Goal: Transaction & Acquisition: Purchase product/service

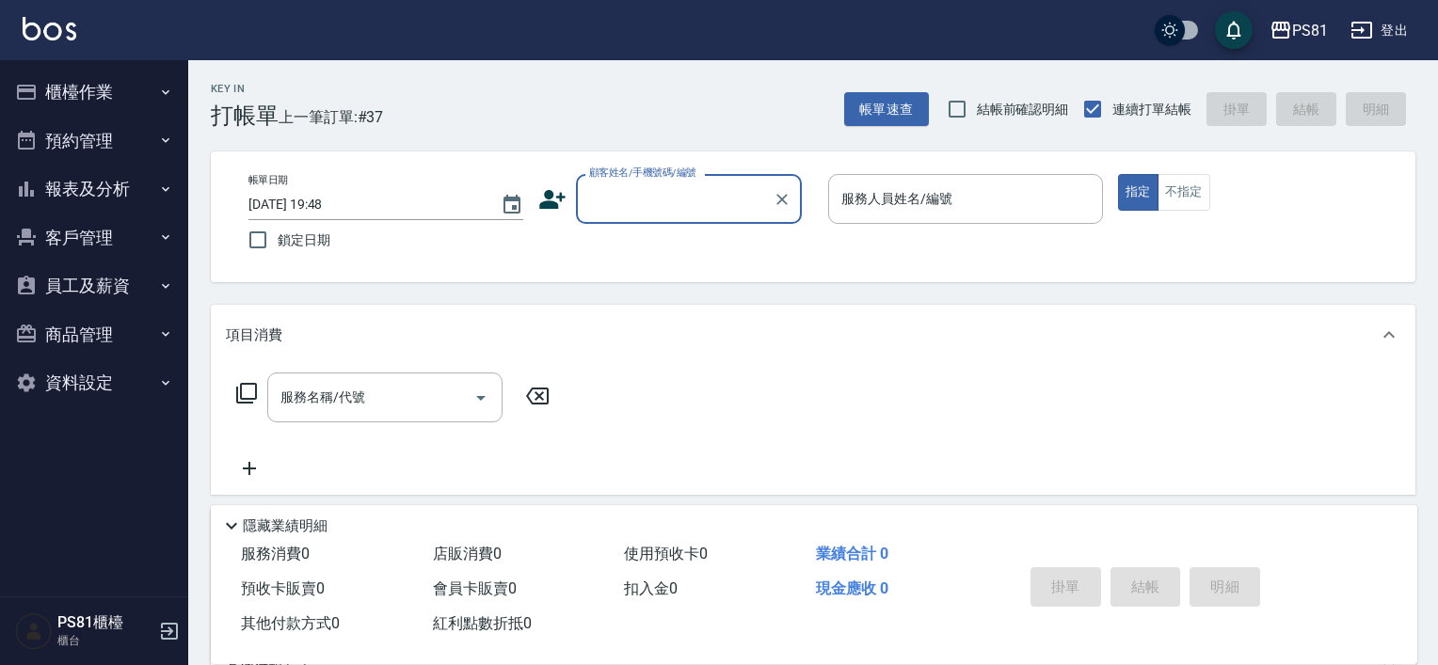
click at [161, 100] on button "櫃檯作業" at bounding box center [94, 92] width 173 height 49
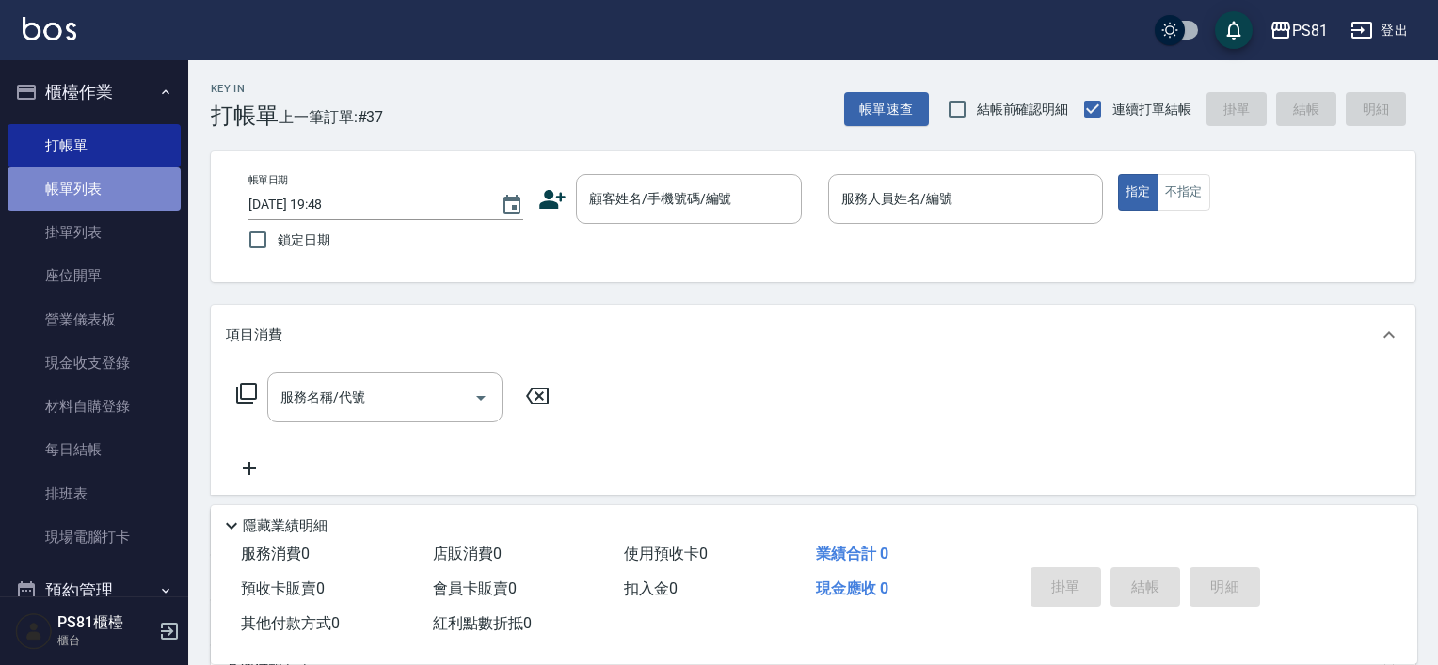
click at [136, 188] on link "帳單列表" at bounding box center [94, 189] width 173 height 43
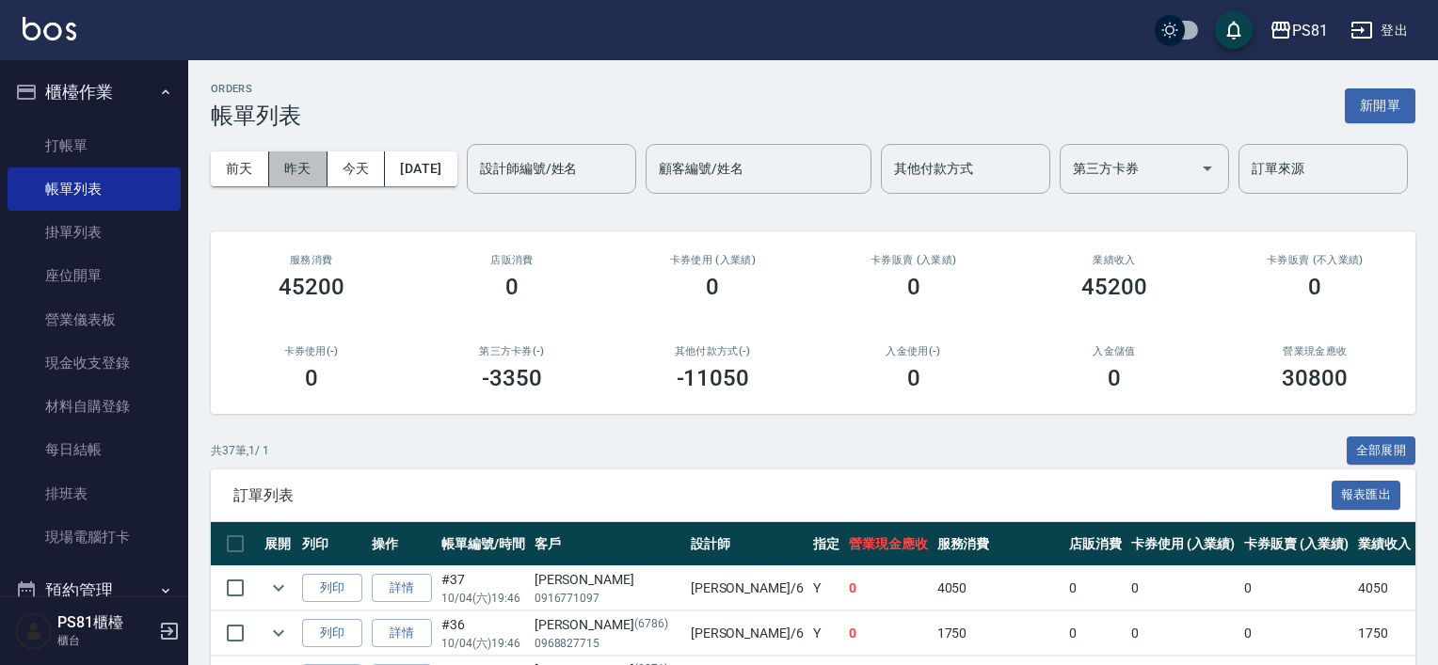
click at [293, 142] on div "[DATE] [DATE] [DATE] [DATE] 設計師編號/姓名 設計師編號/姓名 顧客編號/姓名 顧客編號/姓名 其他付款方式 其他付款方式 第三方…" at bounding box center [813, 169] width 1205 height 80
click at [347, 153] on button "今天" at bounding box center [357, 169] width 58 height 35
drag, startPoint x: 323, startPoint y: 232, endPoint x: 300, endPoint y: 219, distance: 26.2
click at [475, 185] on input "設計師編號/姓名" at bounding box center [551, 168] width 152 height 33
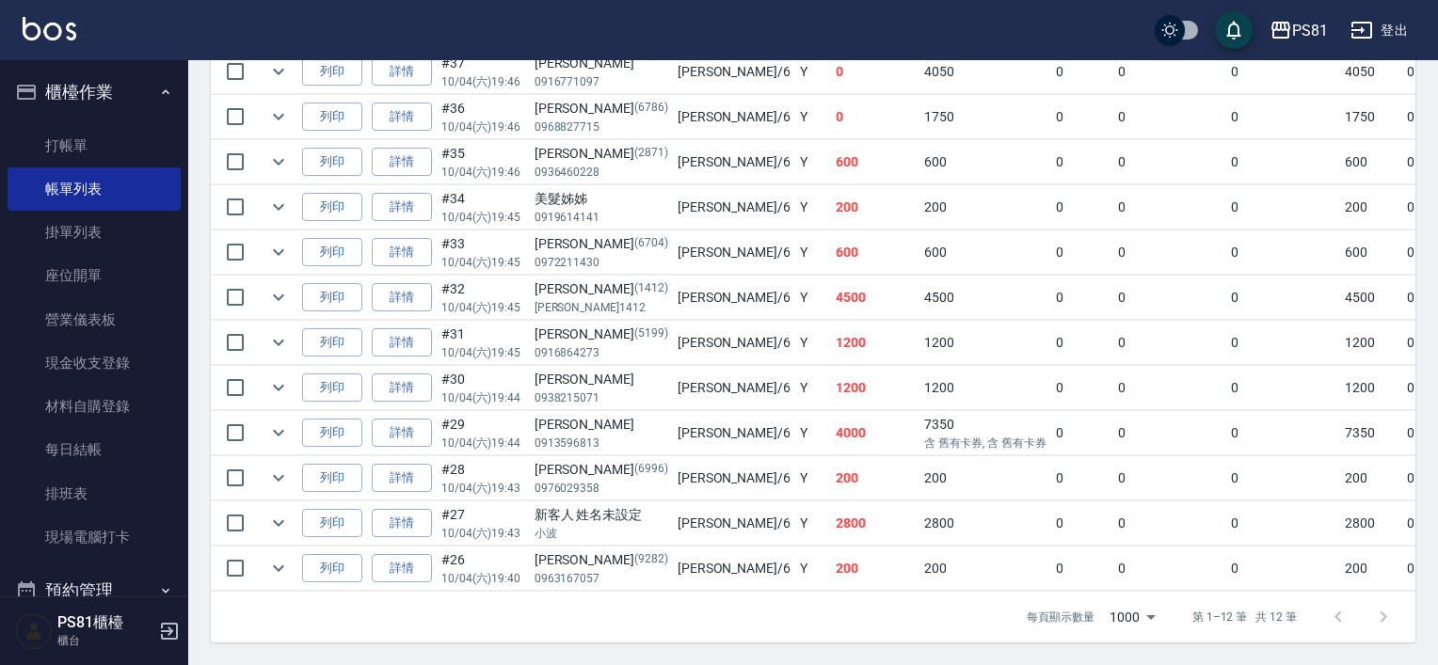
scroll to position [585, 0]
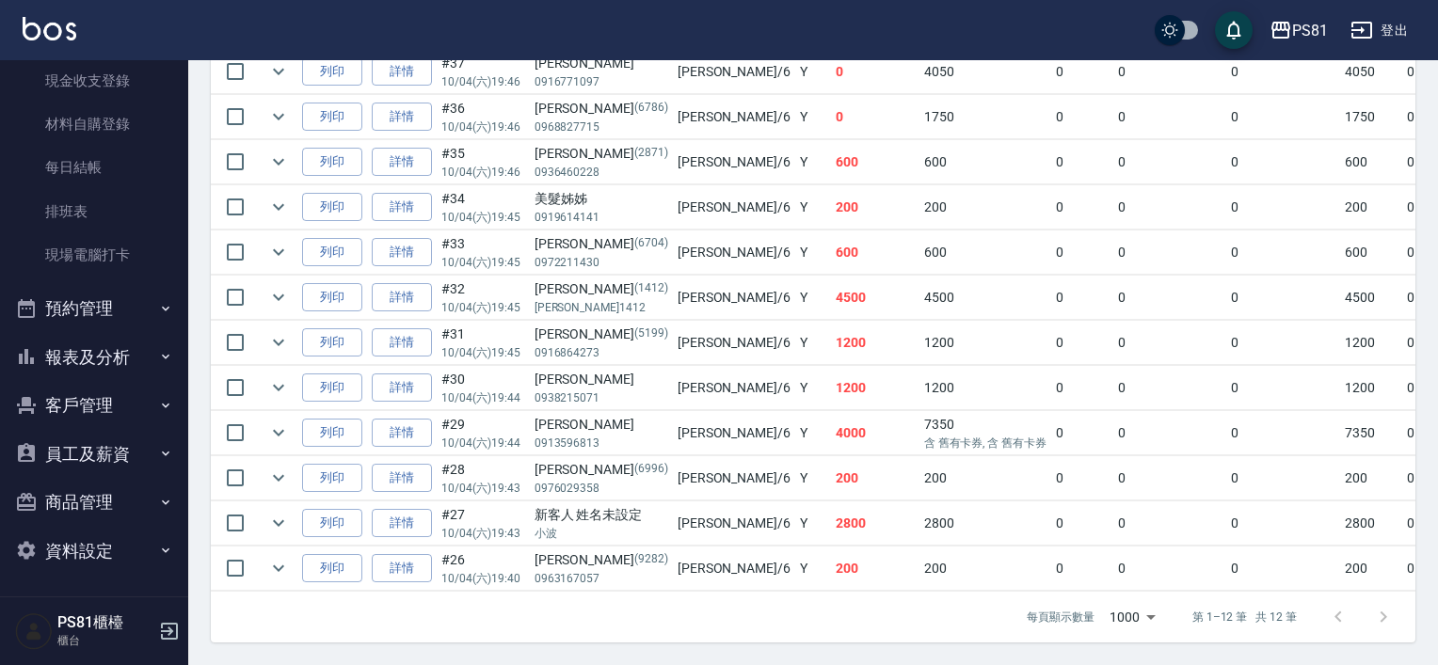
type input "[PERSON_NAME]-6"
click at [112, 345] on button "報表及分析" at bounding box center [94, 357] width 173 height 49
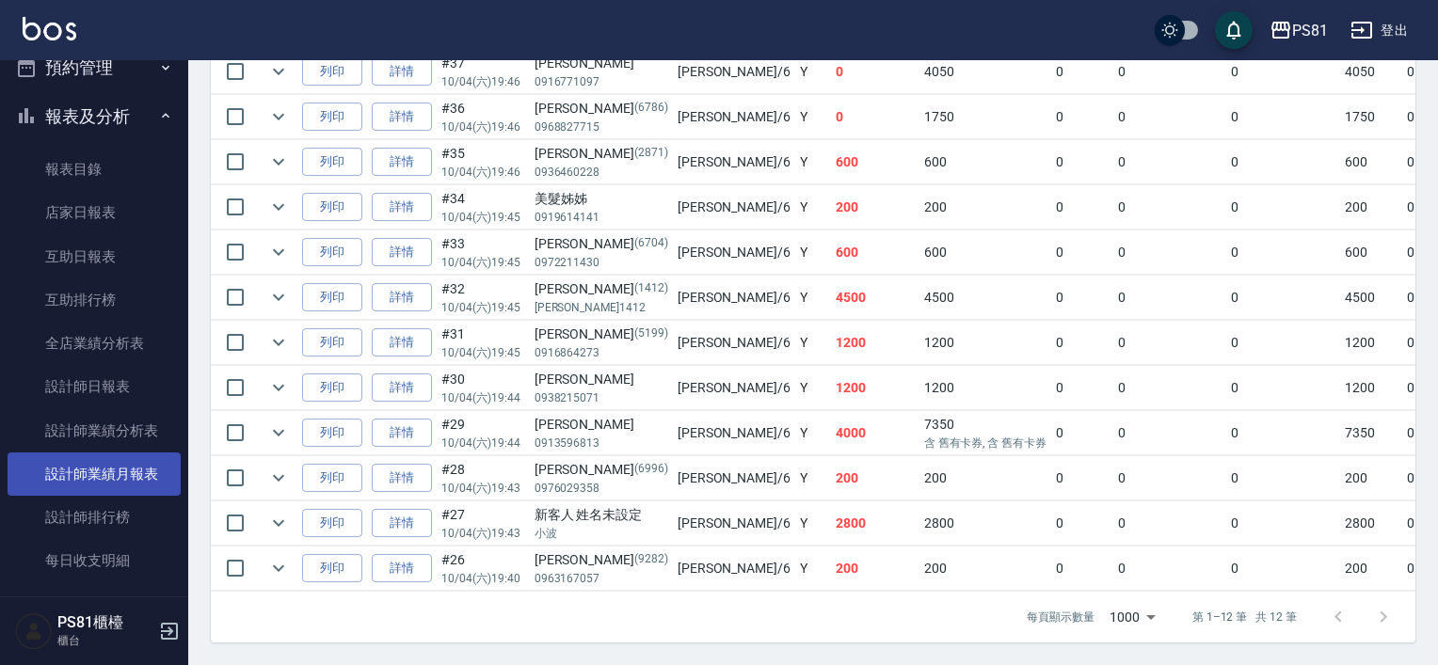
scroll to position [565, 0]
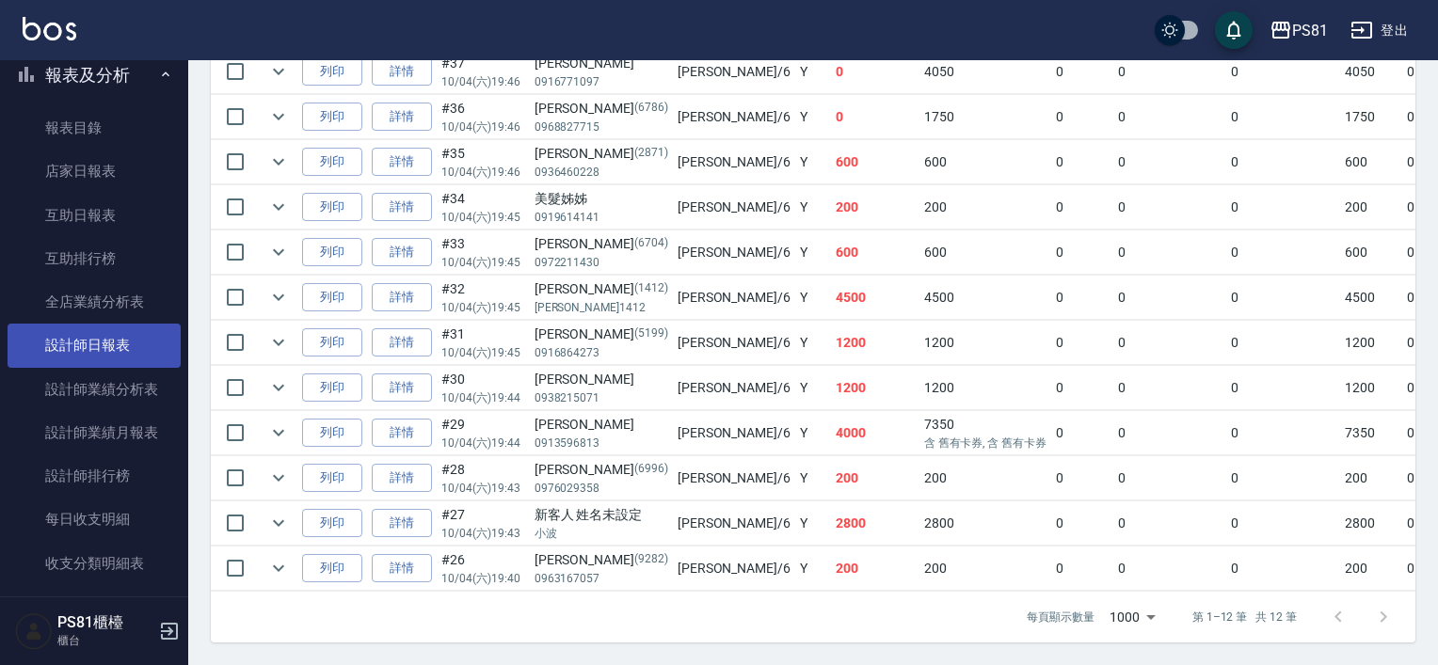
click at [135, 342] on link "設計師日報表" at bounding box center [94, 345] width 173 height 43
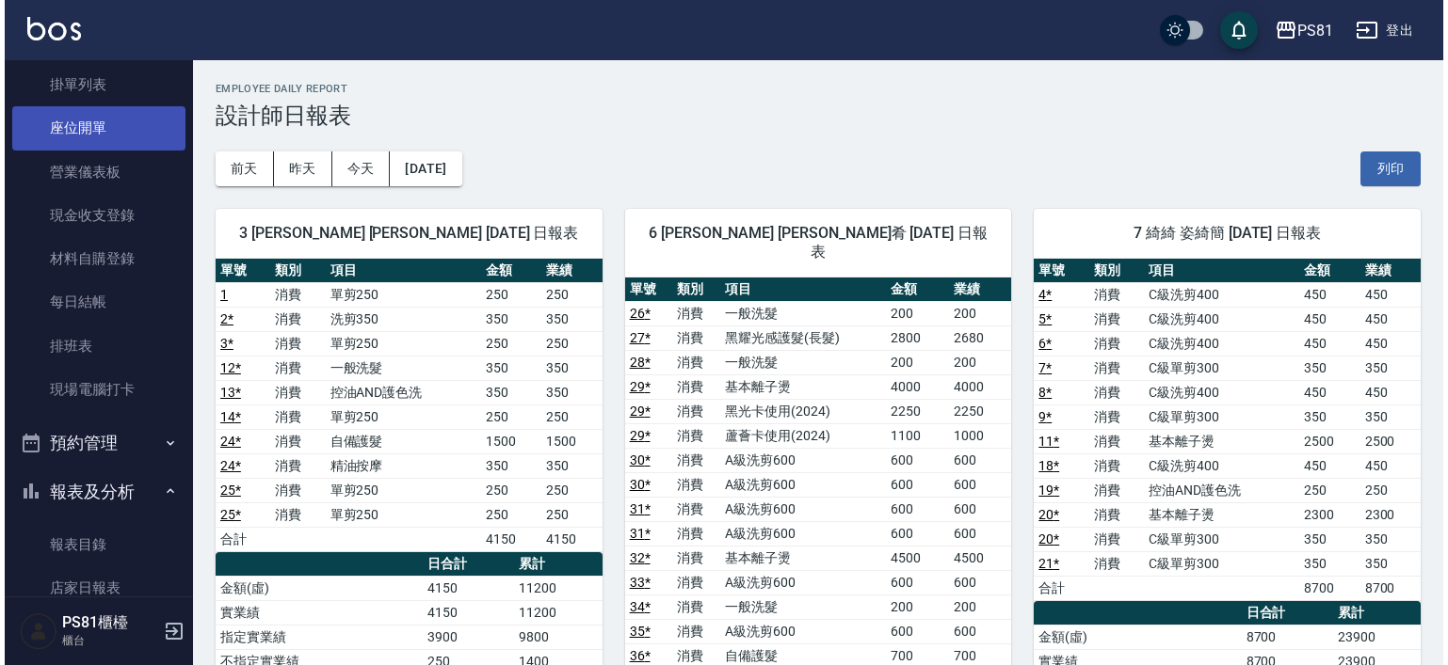
scroll to position [94, 0]
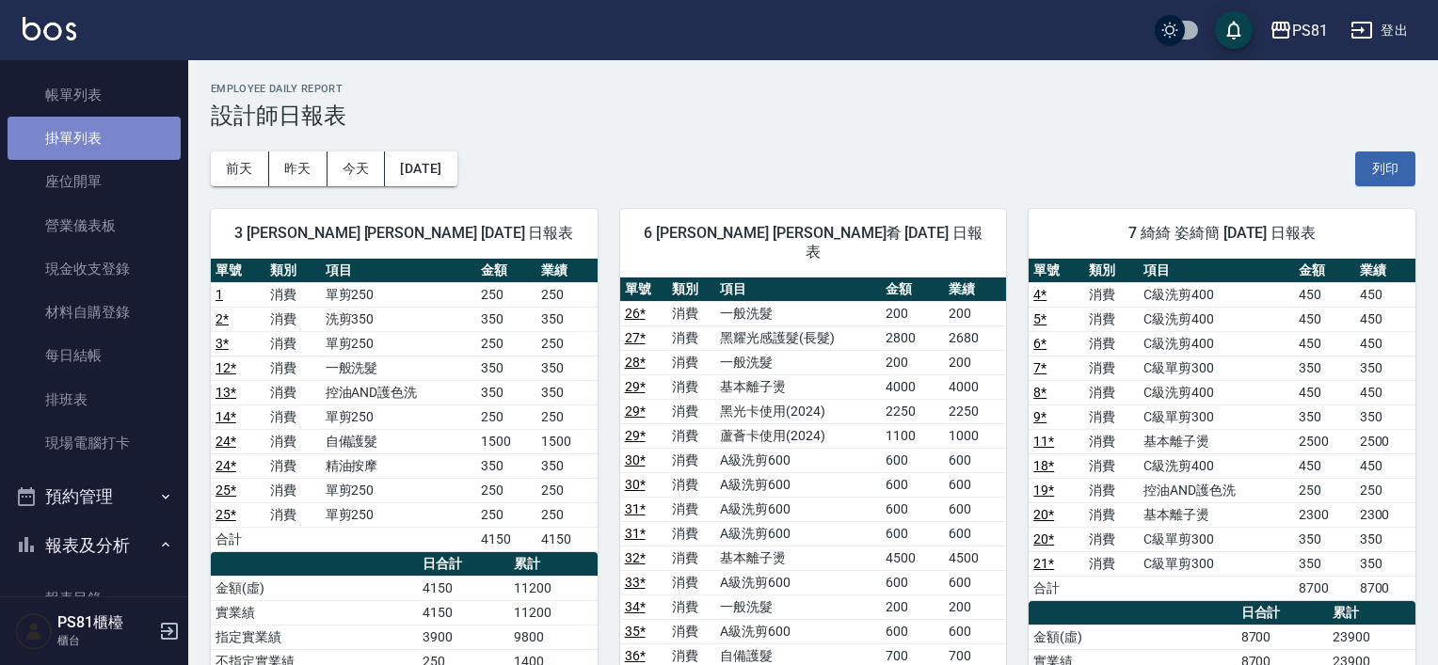
click at [132, 138] on link "掛單列表" at bounding box center [94, 138] width 173 height 43
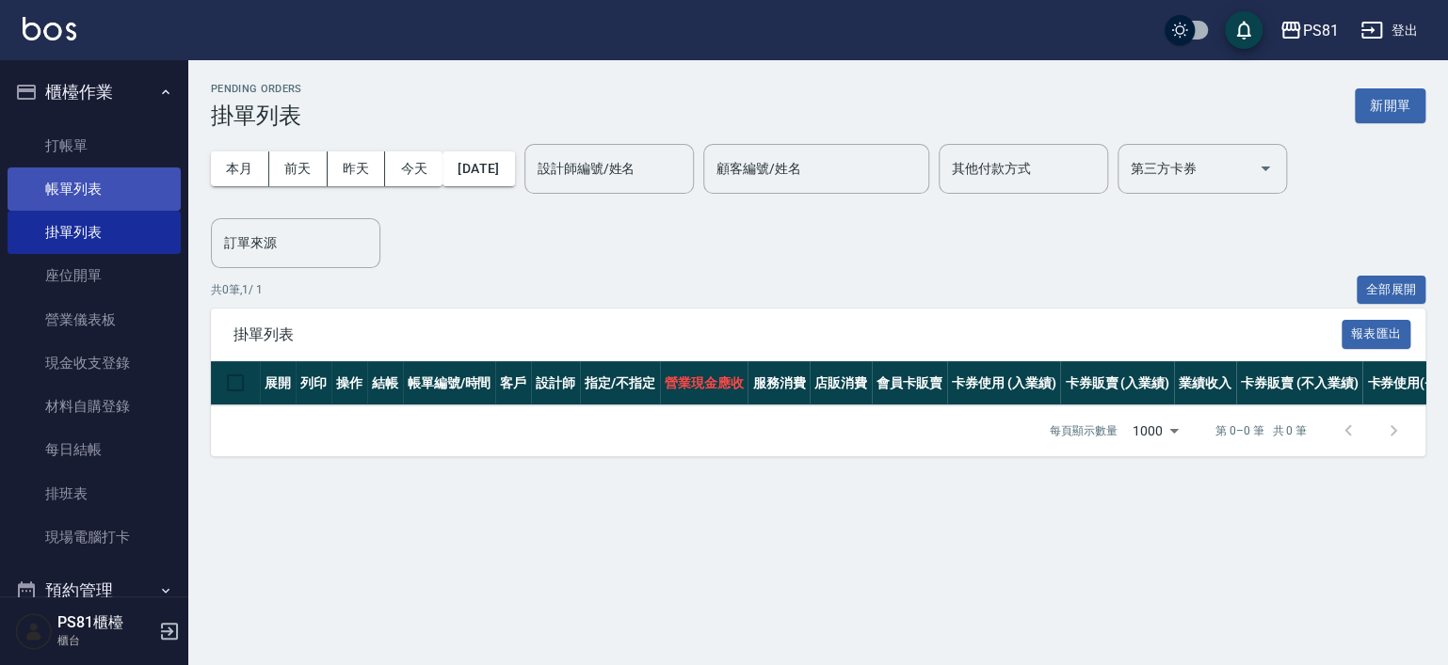
click at [120, 192] on link "帳單列表" at bounding box center [94, 189] width 173 height 43
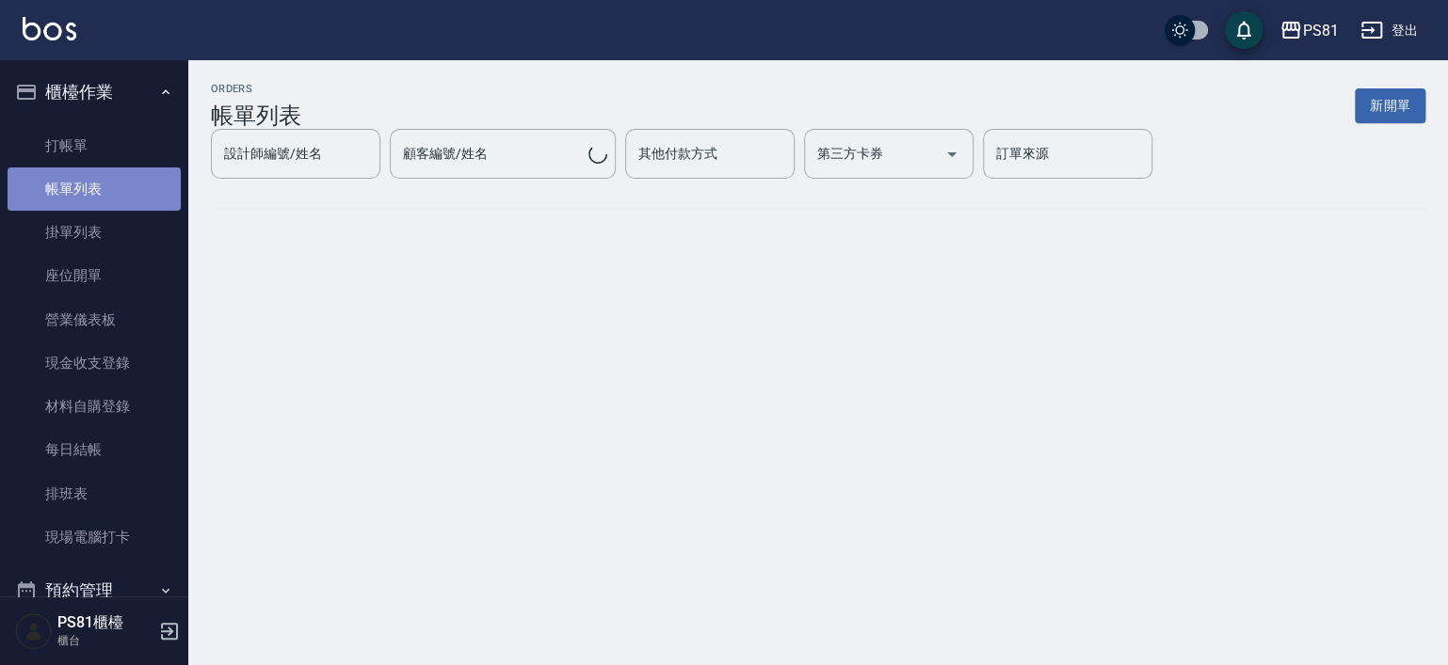
click at [132, 193] on link "帳單列表" at bounding box center [94, 189] width 173 height 43
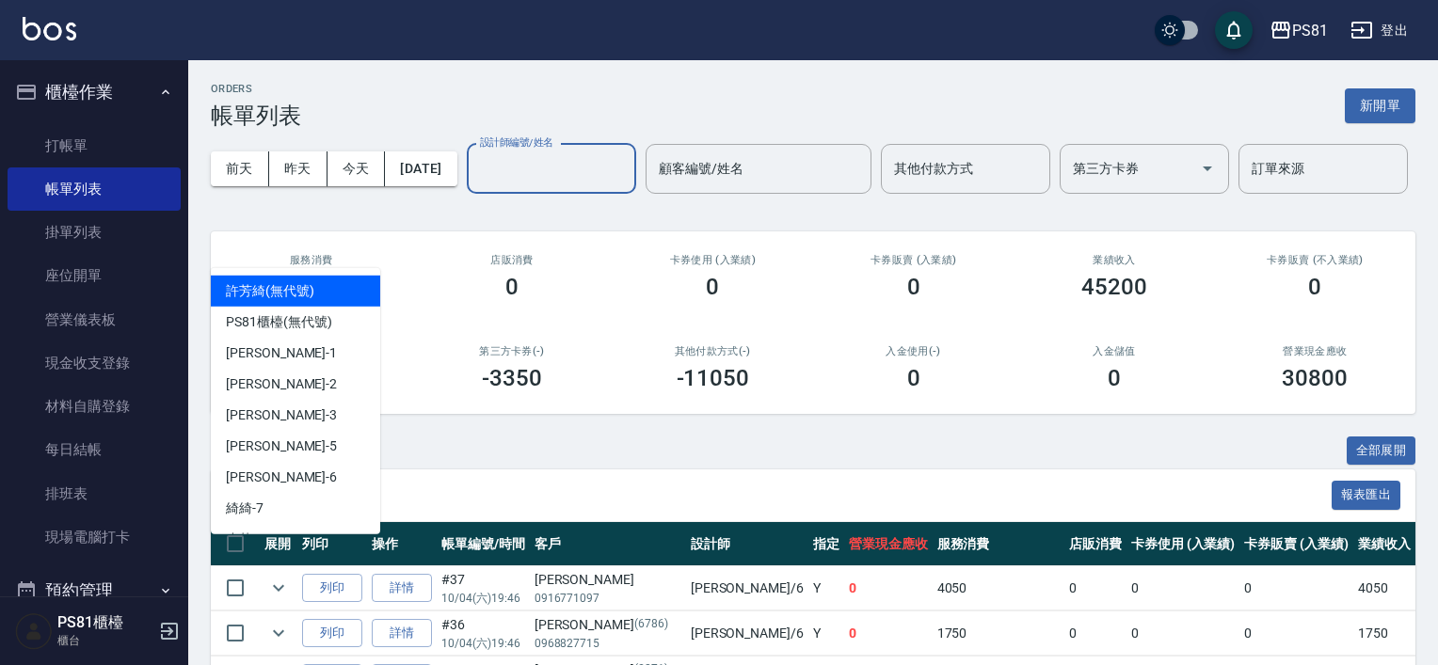
drag, startPoint x: 321, startPoint y: 236, endPoint x: 310, endPoint y: 236, distance: 11.3
click at [475, 185] on input "設計師編號/姓名" at bounding box center [551, 168] width 152 height 33
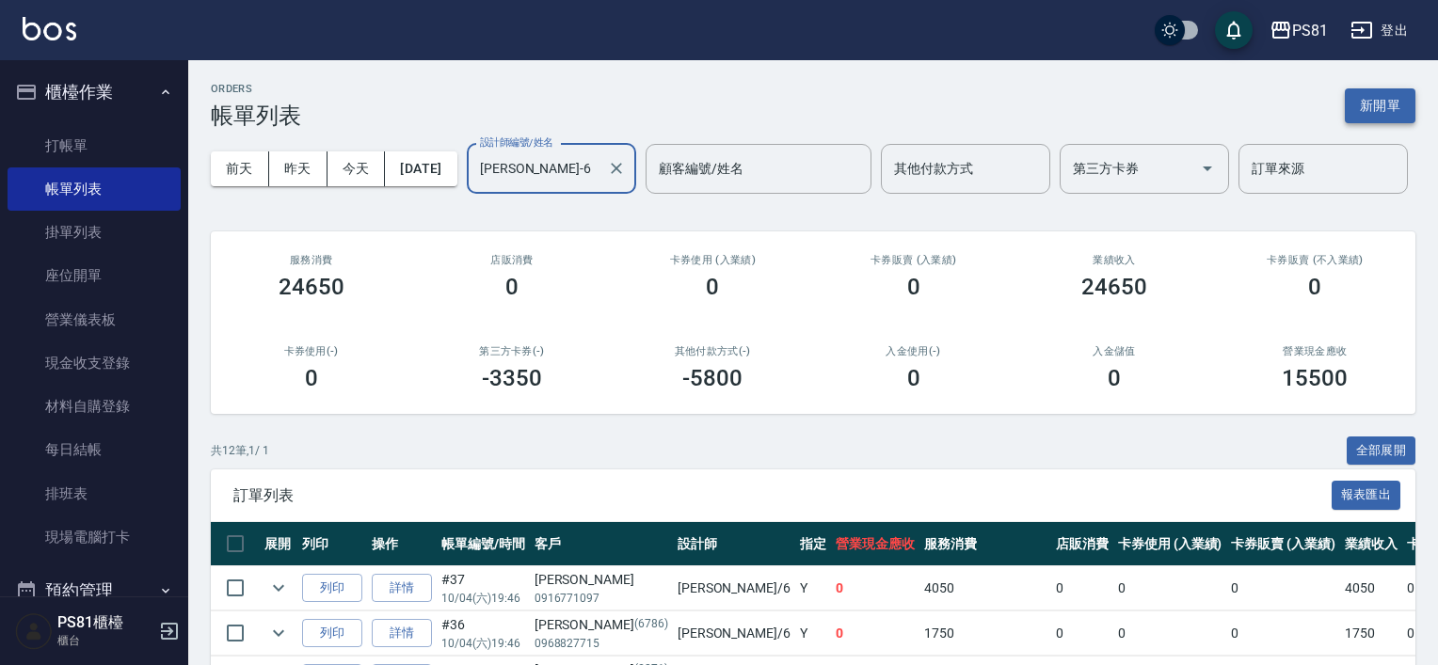
type input "[PERSON_NAME]-6"
click at [1383, 93] on button "新開單" at bounding box center [1380, 105] width 71 height 35
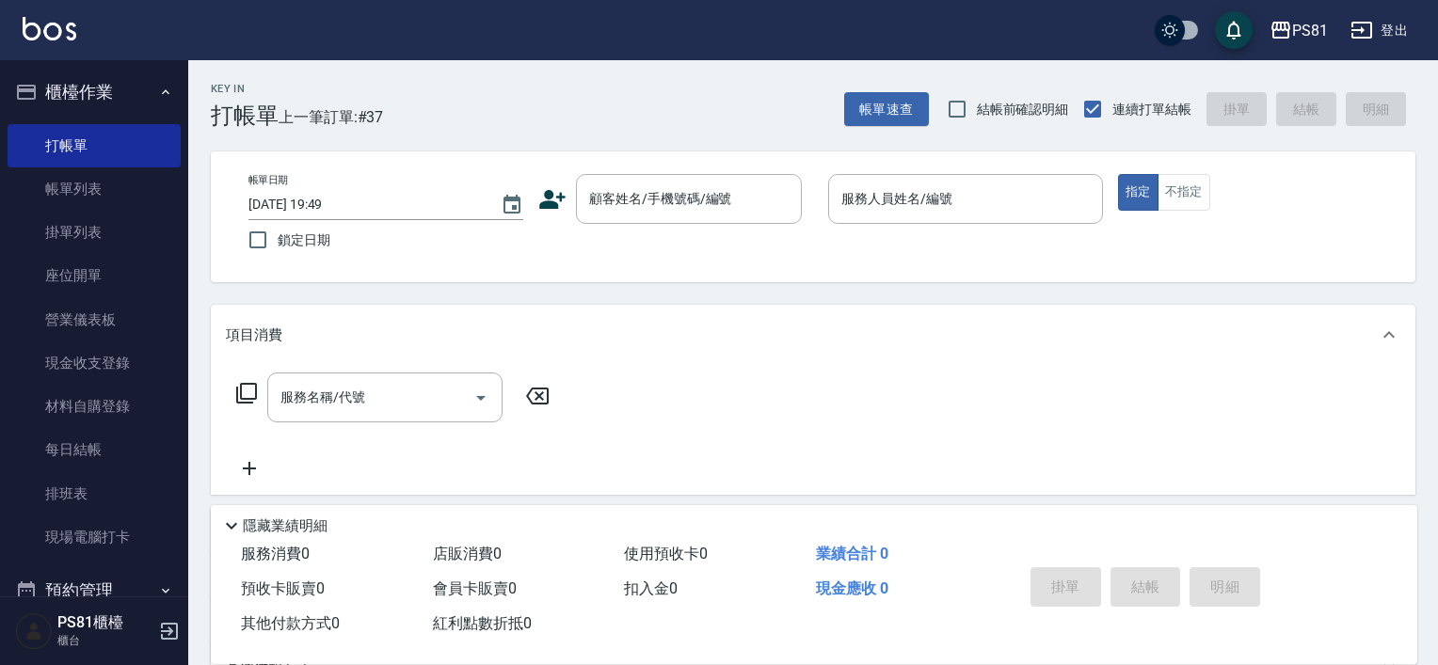
drag, startPoint x: 546, startPoint y: 343, endPoint x: 452, endPoint y: 106, distance: 254.3
click at [452, 106] on div "Key In 打帳單 上一筆訂單:#37 帳單速查 結帳前確認明細 連續打單結帳 掛單 結帳 明細" at bounding box center [801, 94] width 1227 height 69
click at [648, 206] on input "顧客姓名/手機號碼/編號" at bounding box center [674, 199] width 181 height 33
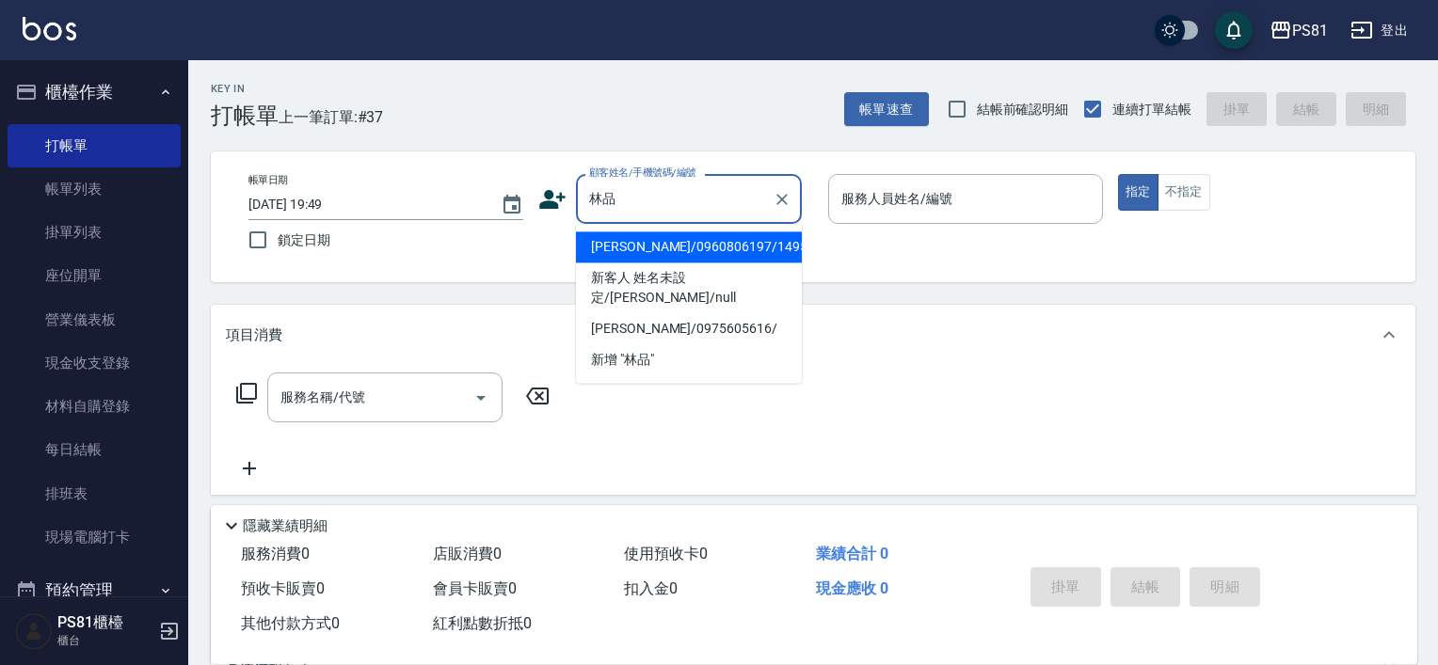
click at [638, 248] on li "[PERSON_NAME]/0960806197/1495" at bounding box center [689, 247] width 226 height 31
type input "[PERSON_NAME]/0960806197/1495"
type input "[PERSON_NAME]-6"
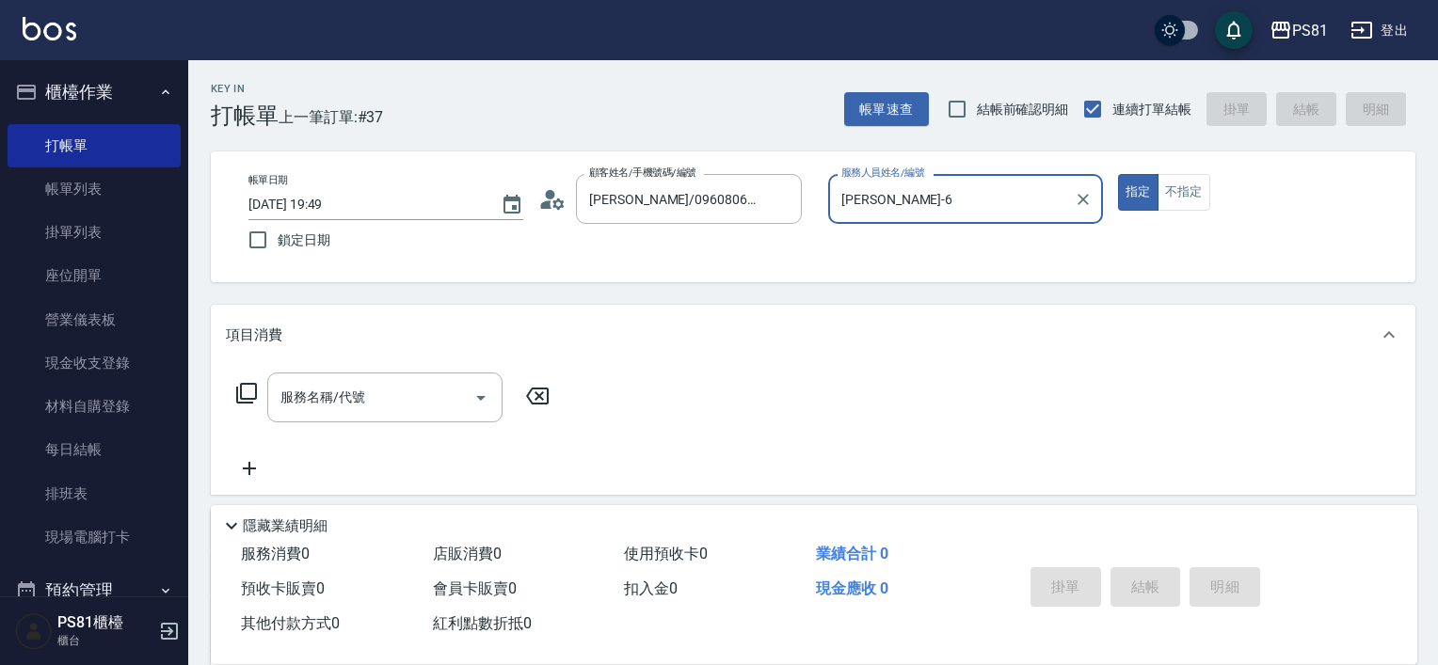
click at [1118, 174] on button "指定" at bounding box center [1138, 192] width 40 height 37
type button "true"
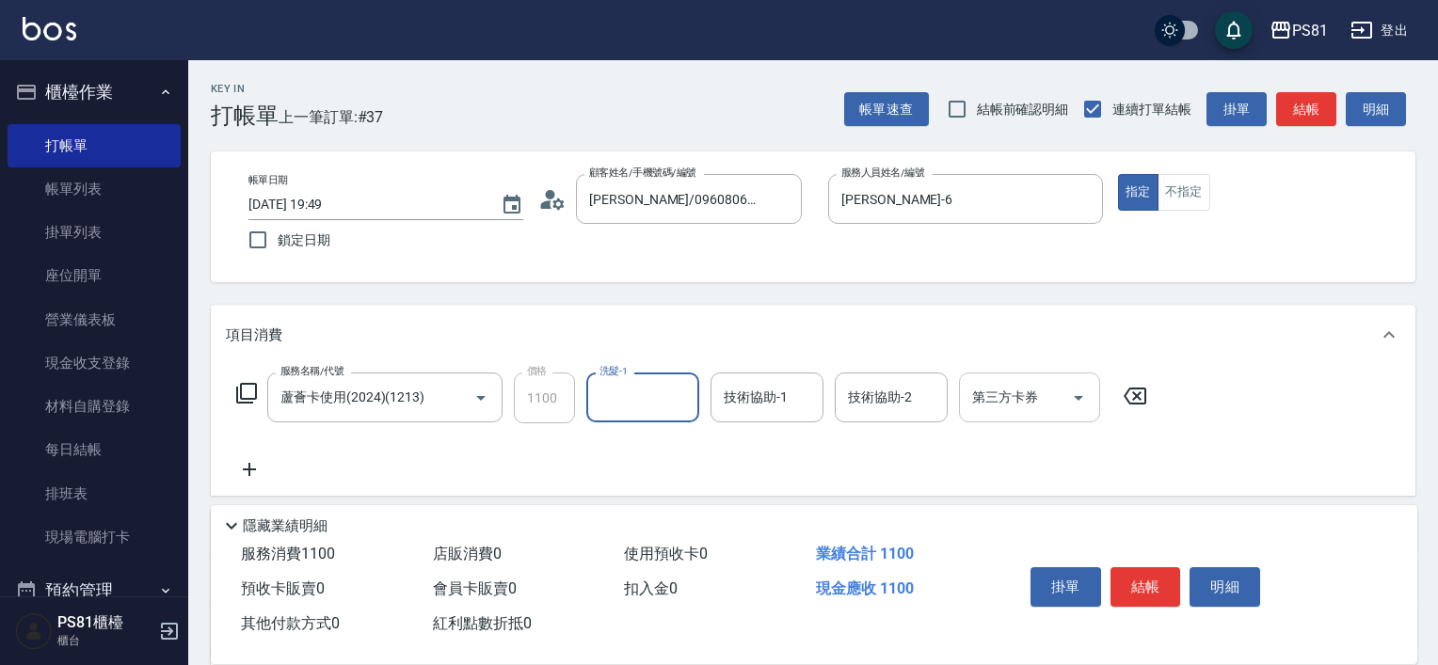
click at [1080, 389] on icon "Open" at bounding box center [1078, 398] width 23 height 23
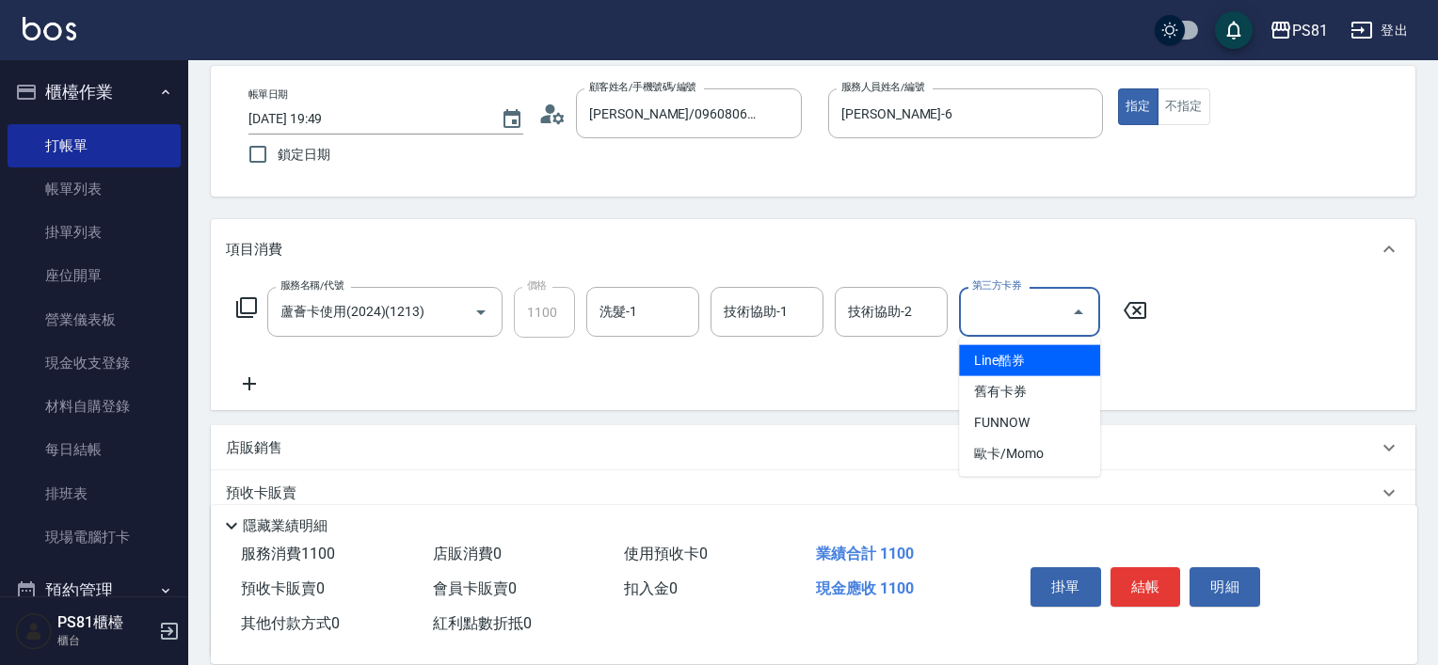
scroll to position [188, 0]
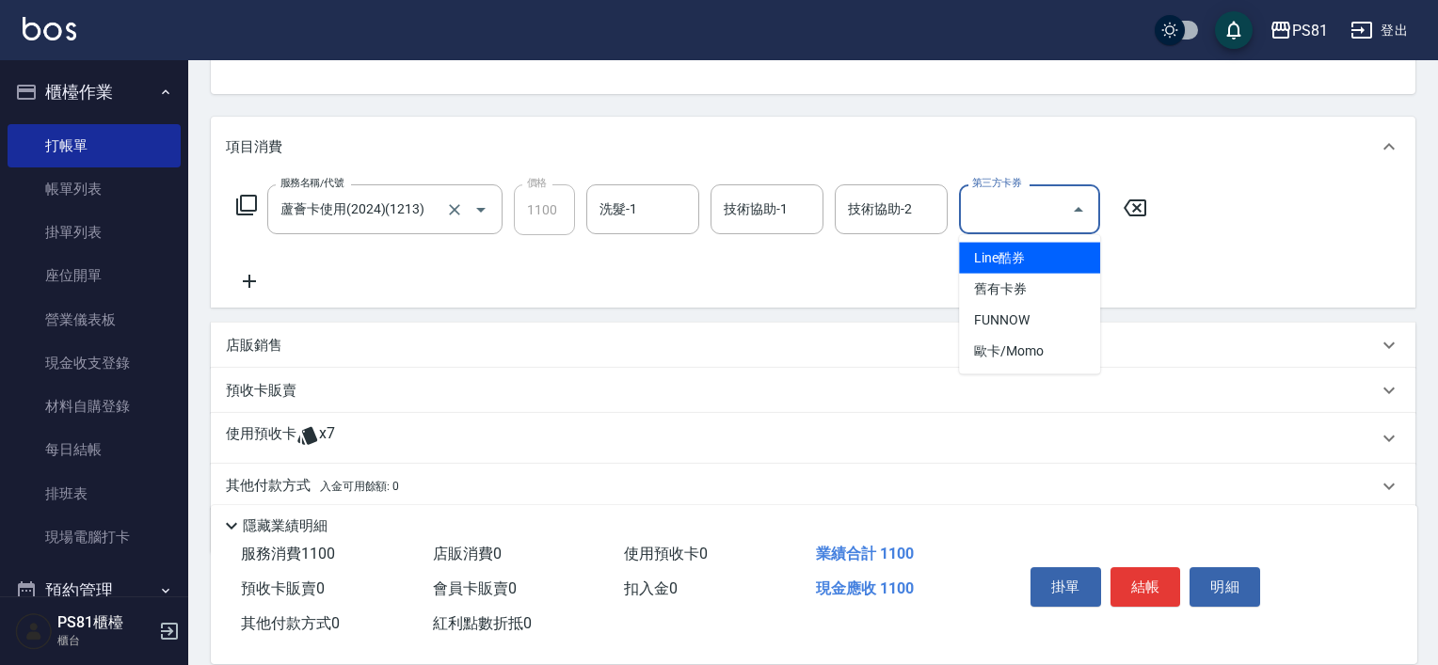
click at [330, 235] on div "服務名稱/代號 蘆薈卡使用(2024)(1213) 服務名稱/代號" at bounding box center [384, 209] width 235 height 51
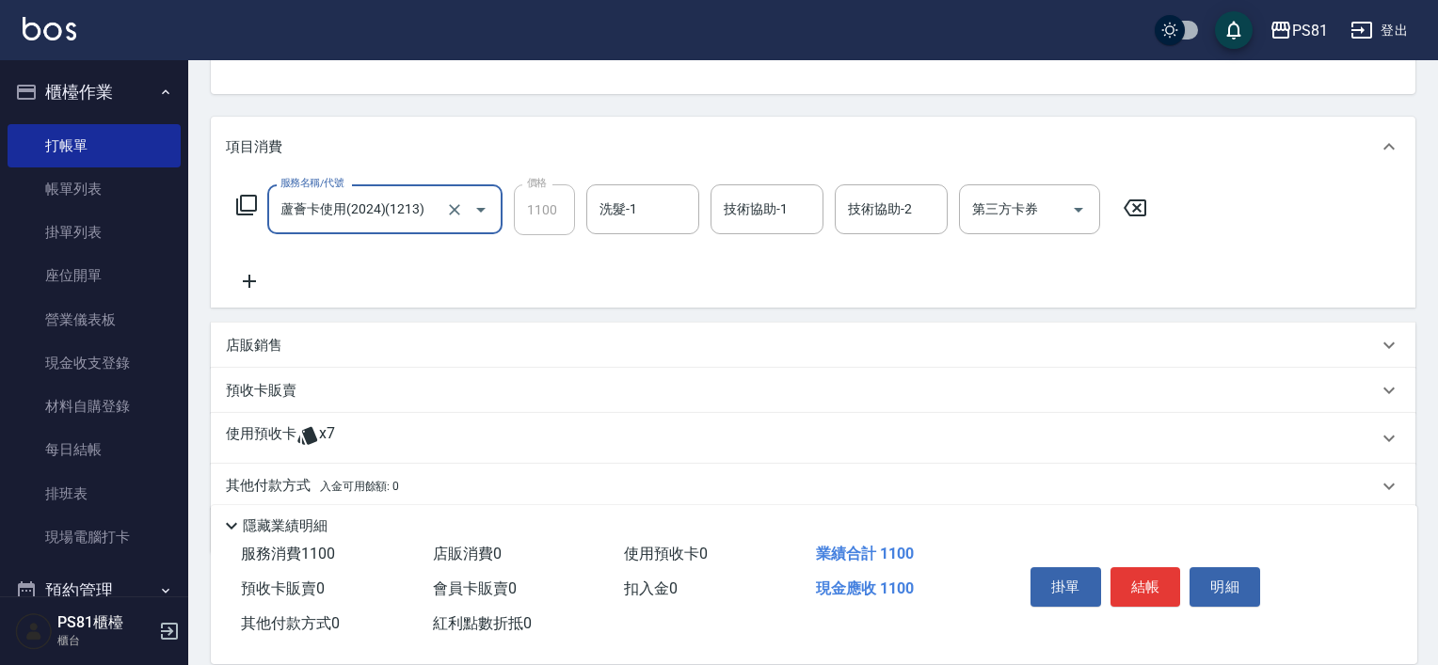
click at [345, 214] on input "蘆薈卡使用(2024)(1213)" at bounding box center [359, 209] width 166 height 33
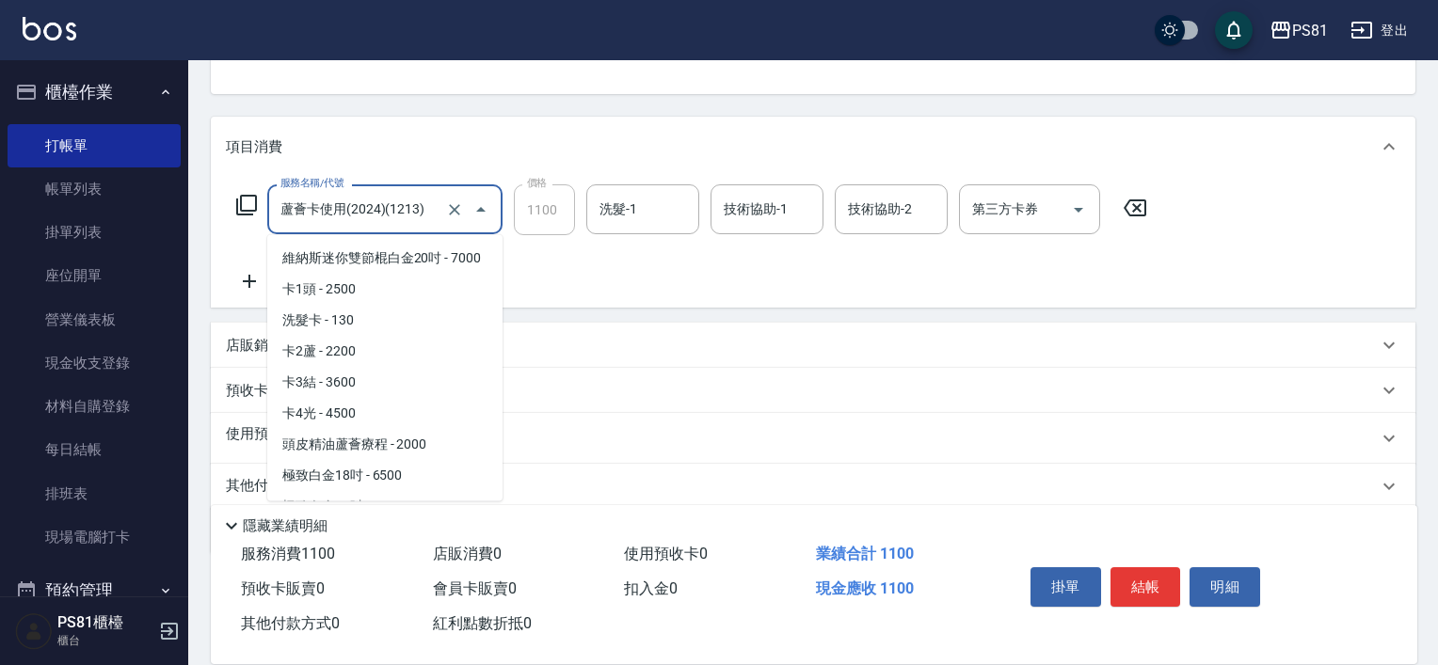
scroll to position [6148, 0]
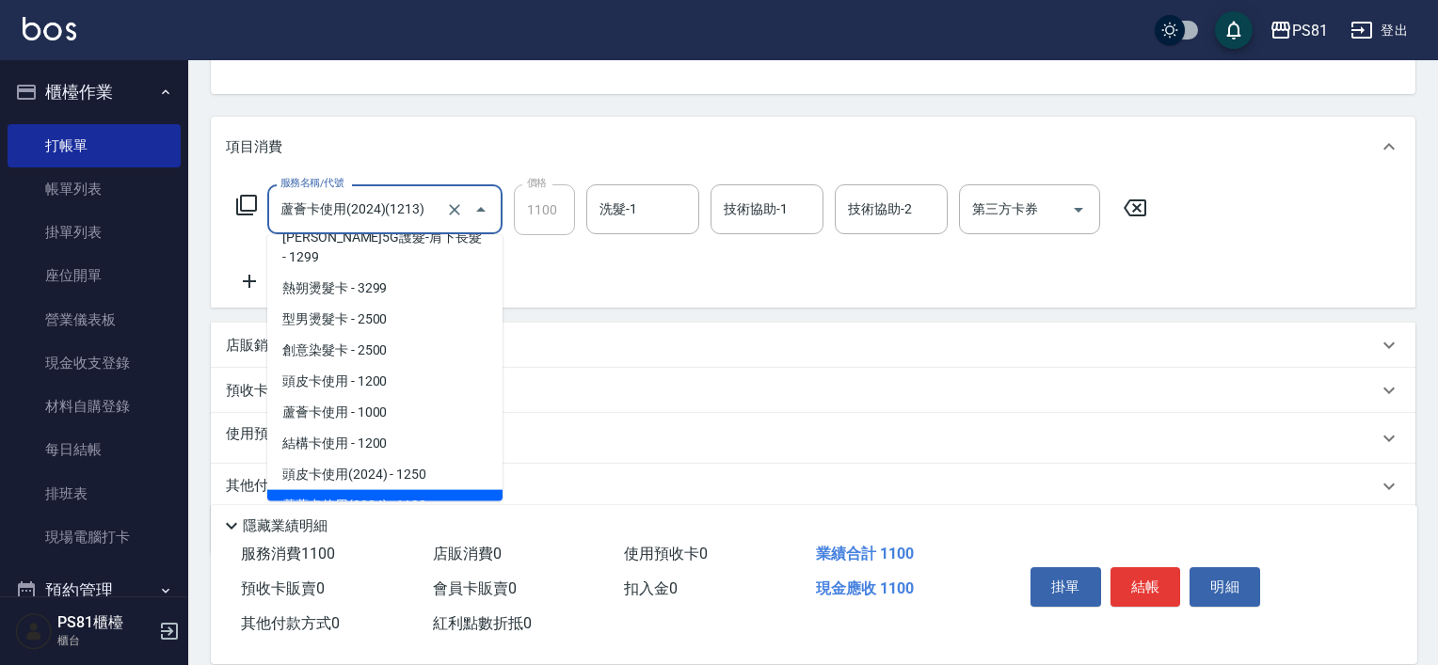
click at [344, 214] on input "蘆薈卡使用(2024)(1213)" at bounding box center [359, 209] width 166 height 33
click at [343, 214] on input "蘆薈卡使用(2024)(1213)" at bounding box center [359, 209] width 166 height 33
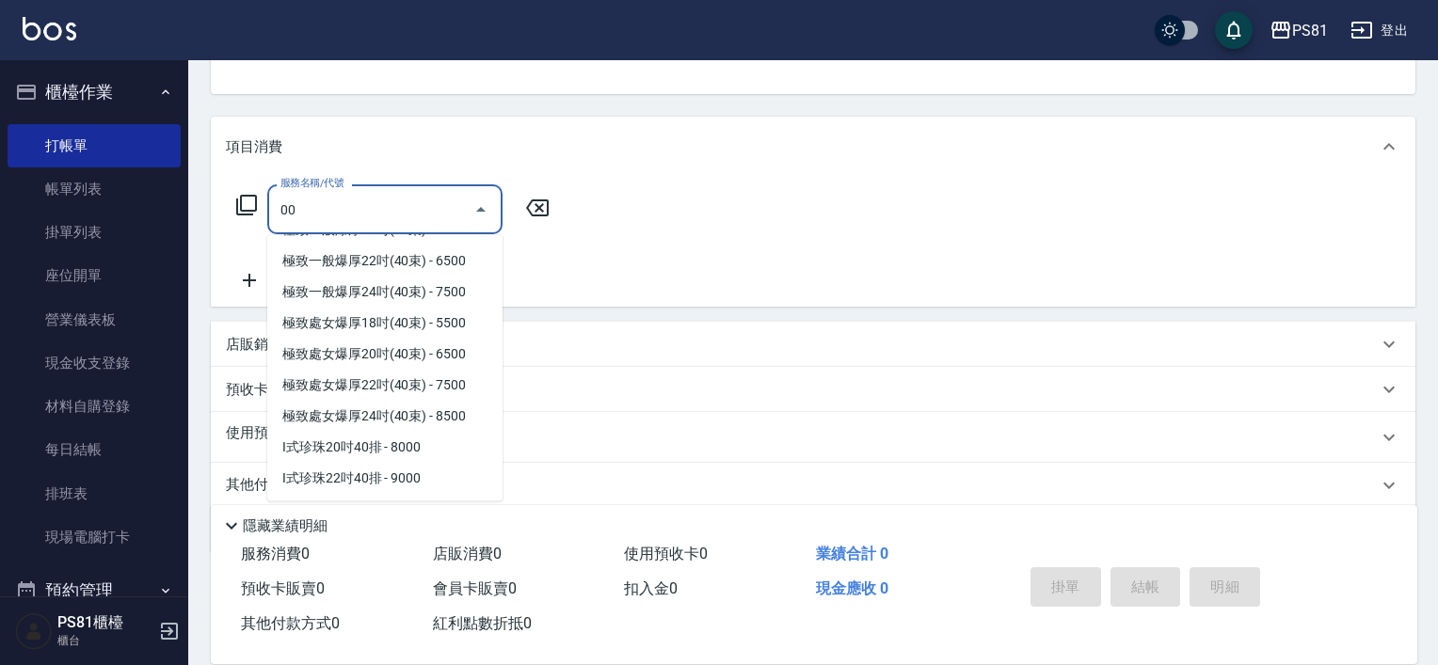
scroll to position [0, 0]
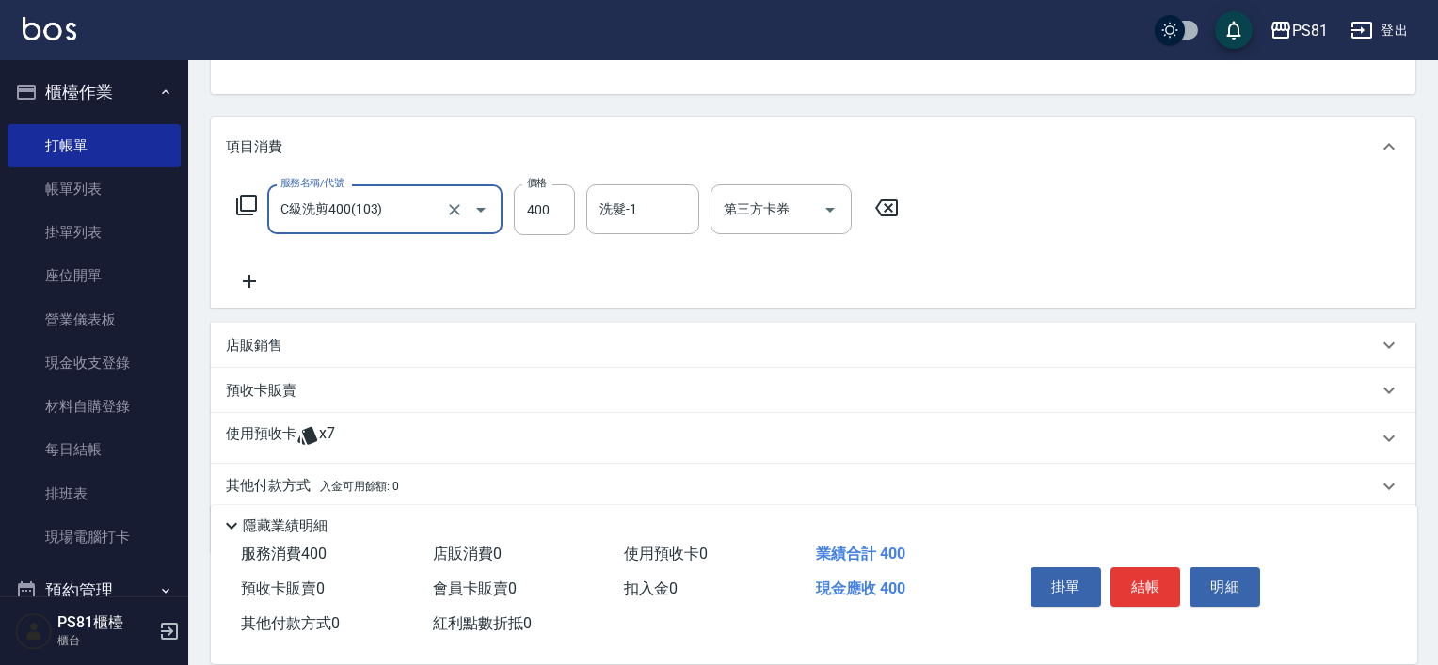
type input "C級洗剪400(103)"
type input "12"
click at [346, 214] on input "C級洗剪400(103)" at bounding box center [359, 209] width 166 height 33
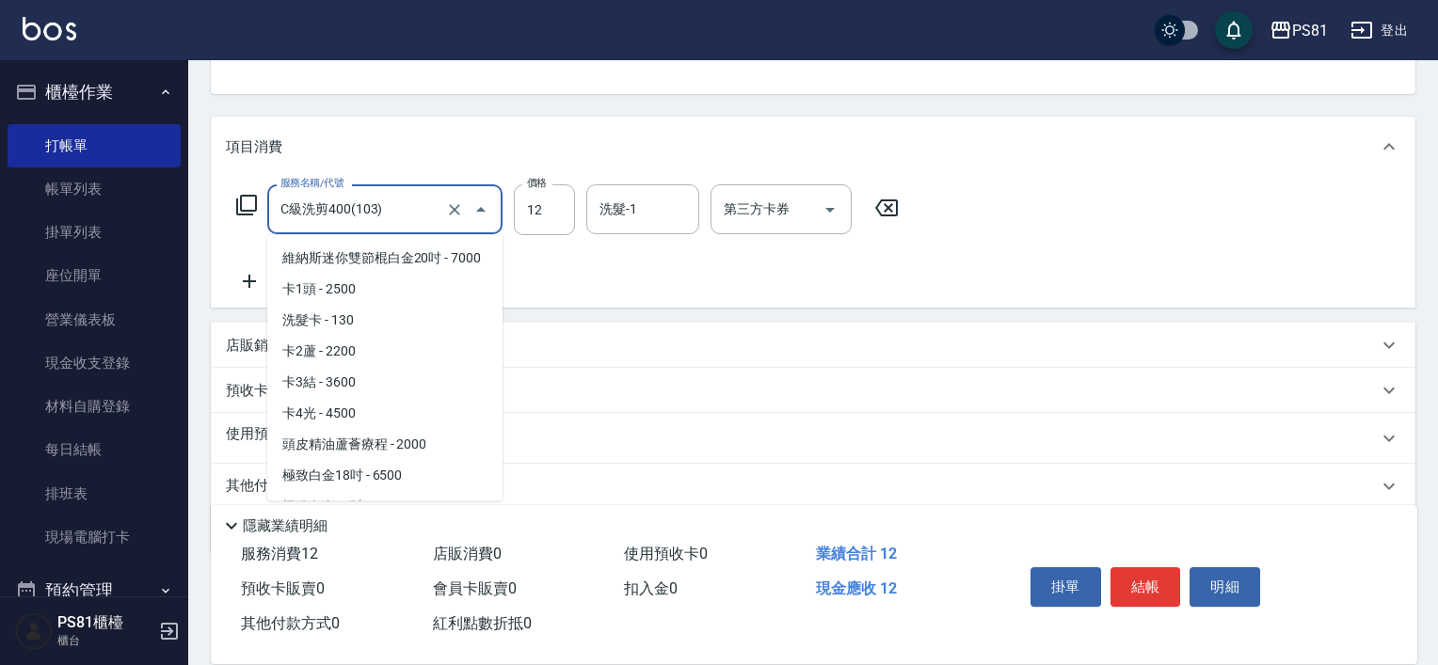
scroll to position [165, 0]
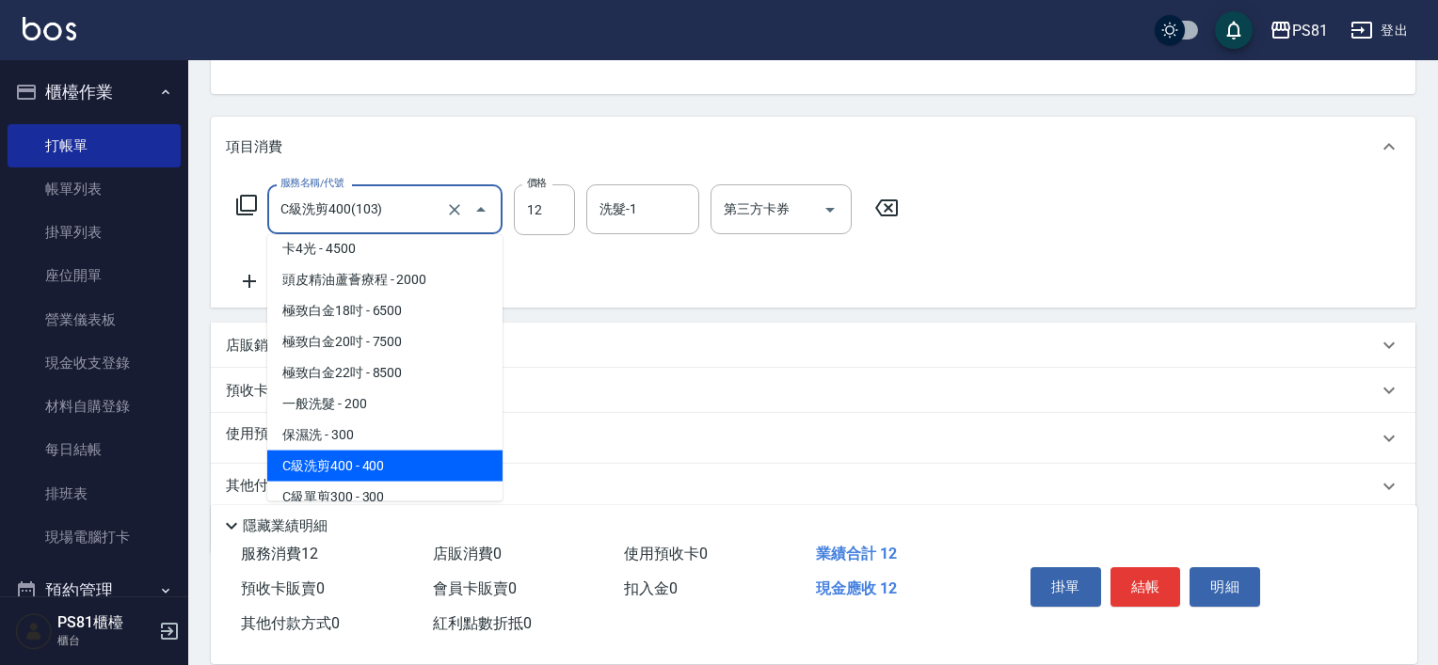
click at [346, 214] on input "C級洗剪400(103)" at bounding box center [359, 209] width 166 height 33
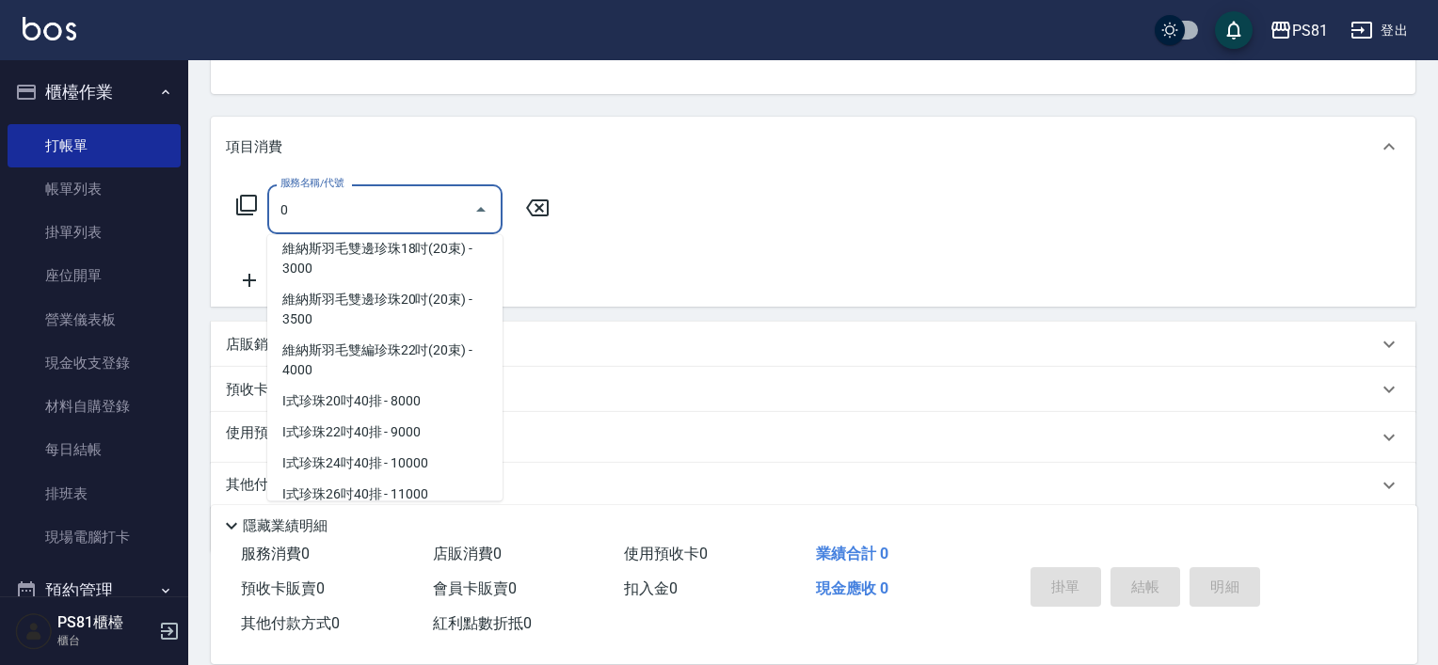
scroll to position [0, 0]
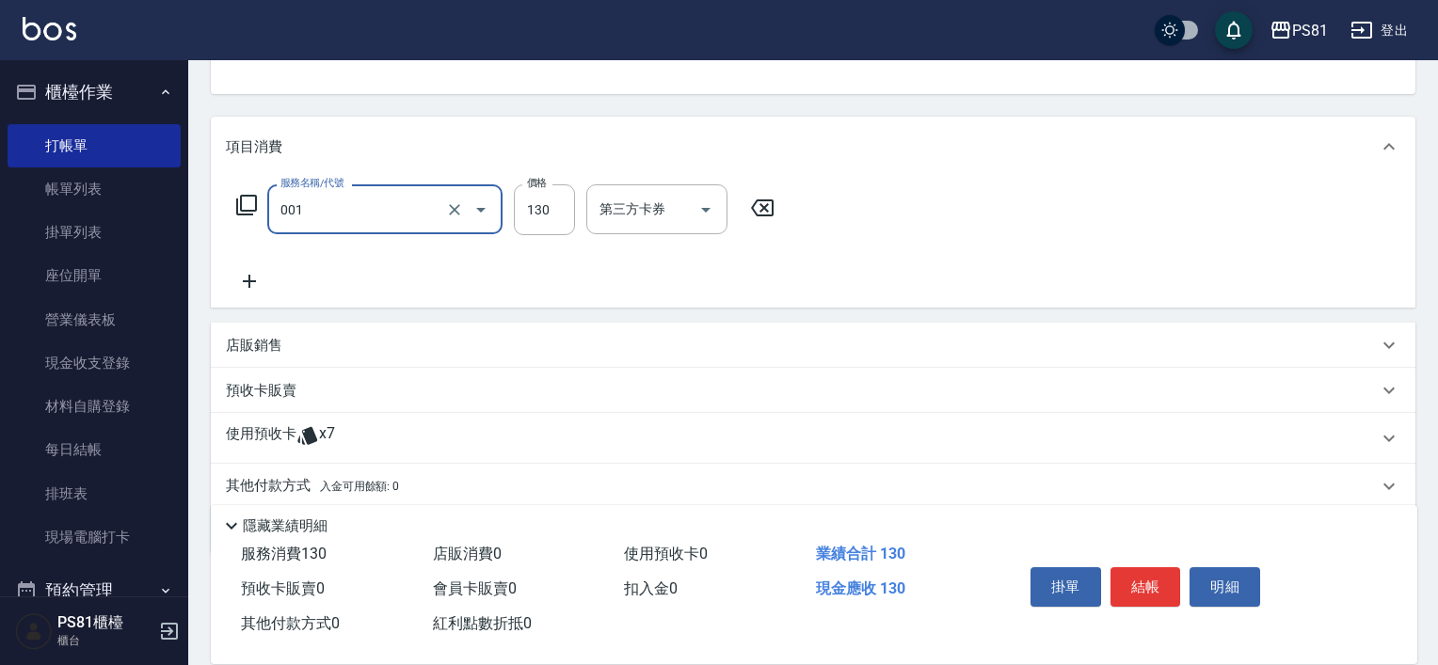
type input "洗髮卡(001)"
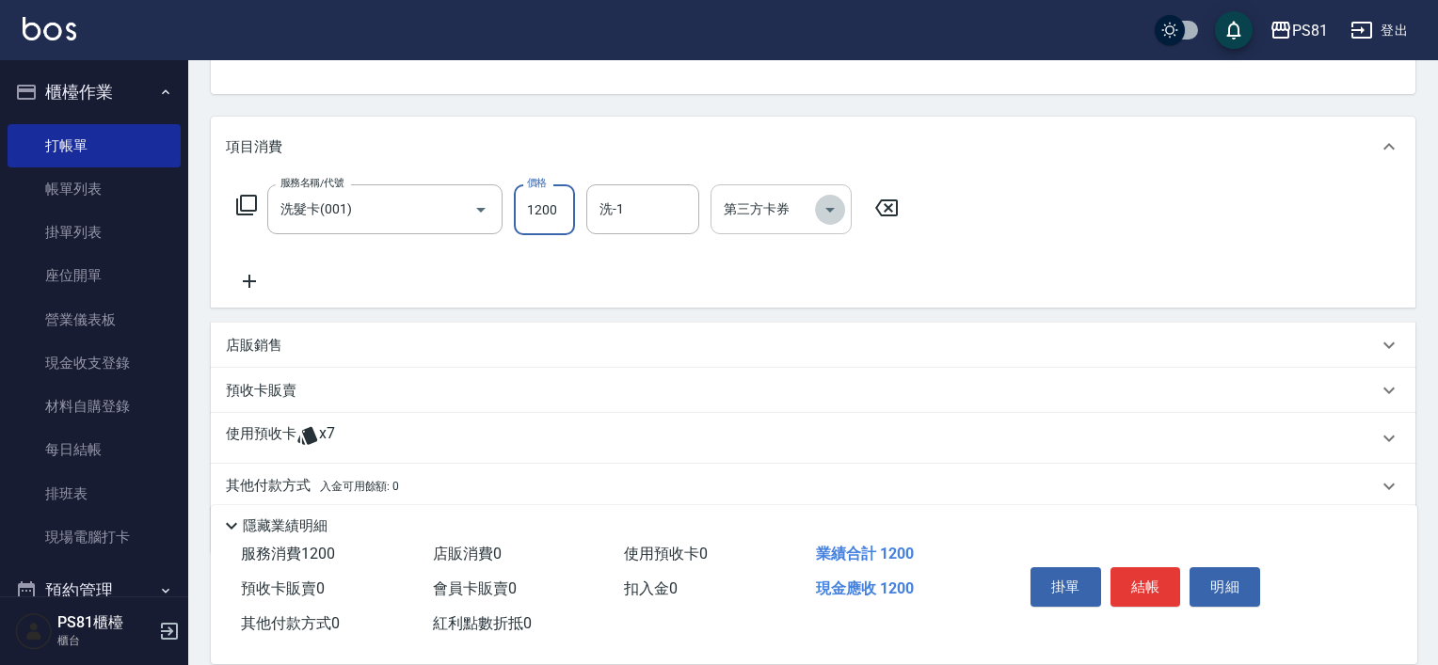
click at [840, 206] on icon "Open" at bounding box center [830, 210] width 23 height 23
type input "1200"
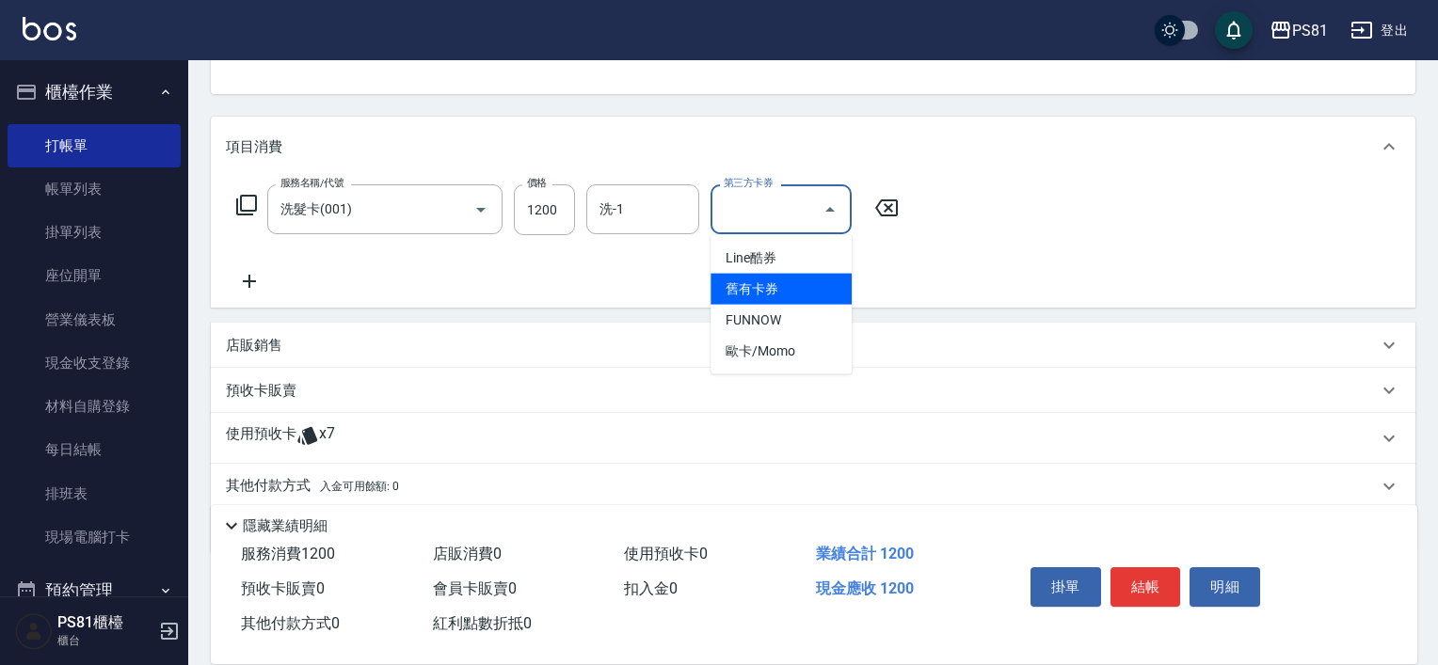
click at [801, 296] on span "舊有卡券" at bounding box center [781, 289] width 141 height 31
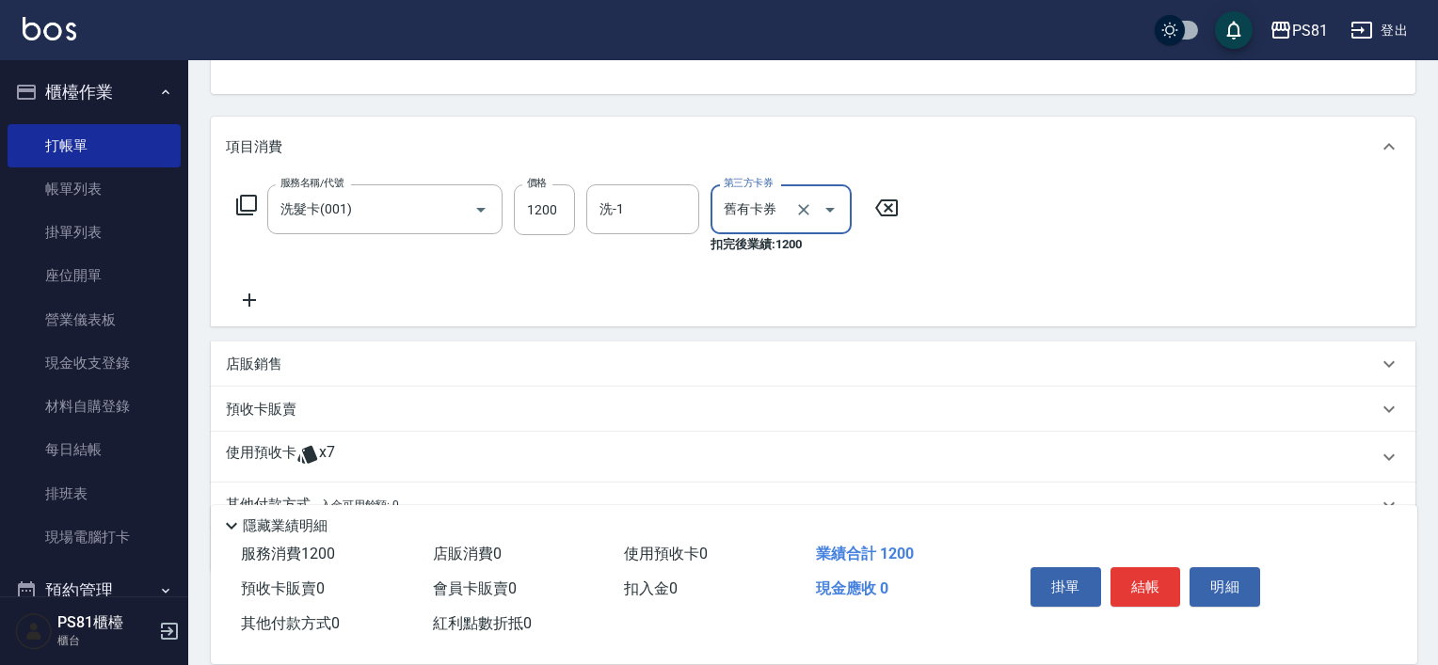
type input "舊有卡券"
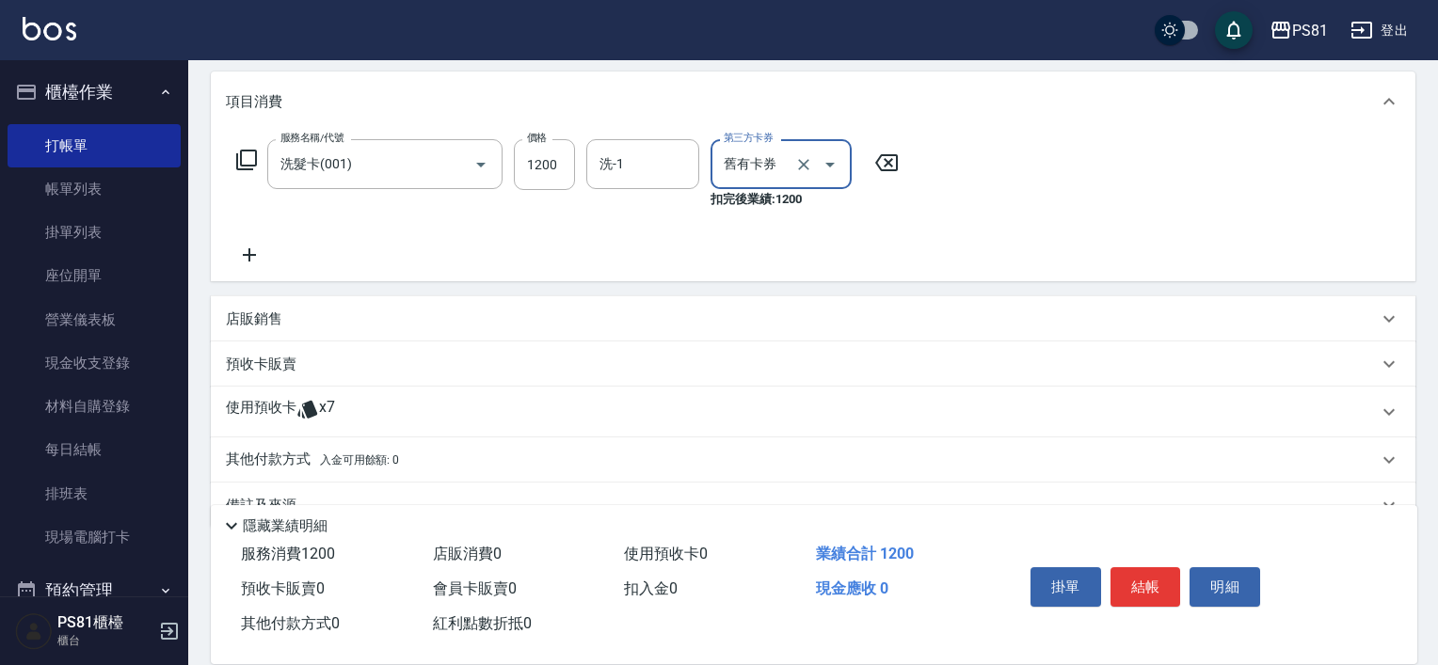
scroll to position [275, 0]
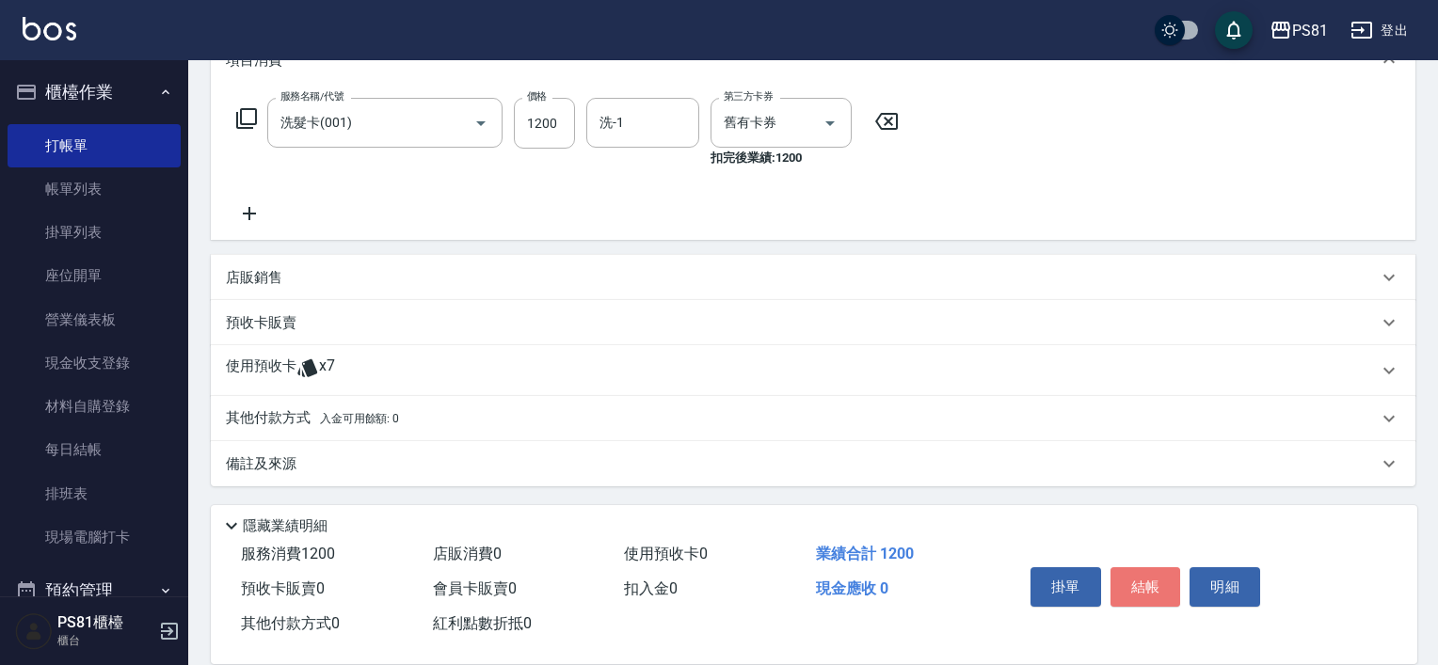
drag, startPoint x: 1160, startPoint y: 575, endPoint x: 1178, endPoint y: 582, distance: 19.9
click at [1177, 582] on button "結帳" at bounding box center [1146, 588] width 71 height 40
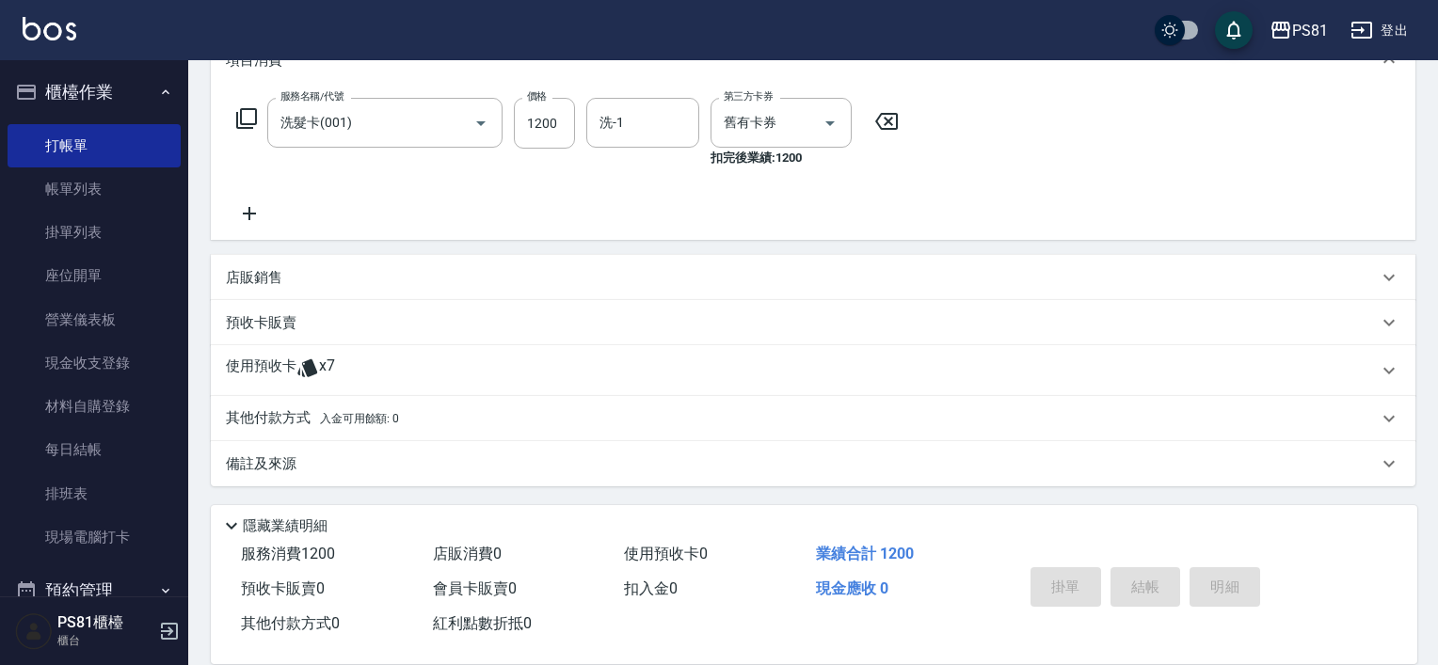
type input "[DATE] 19:51"
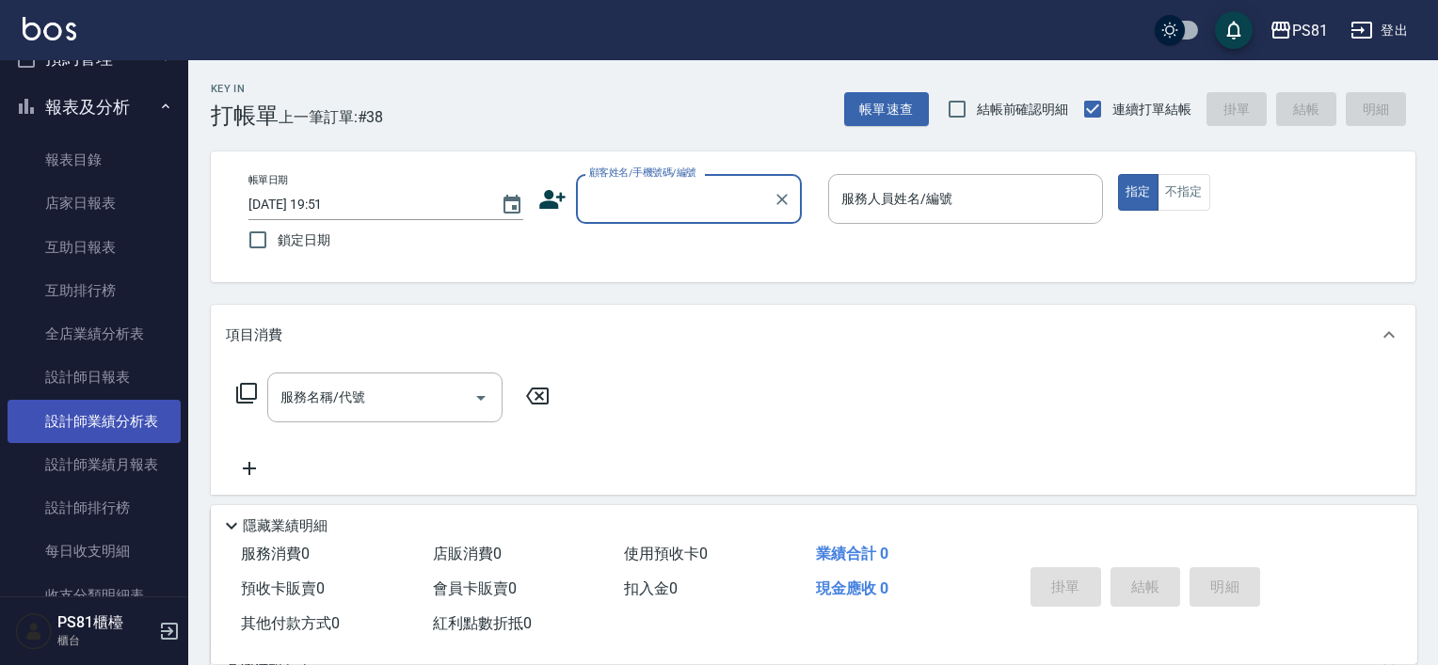
scroll to position [565, 0]
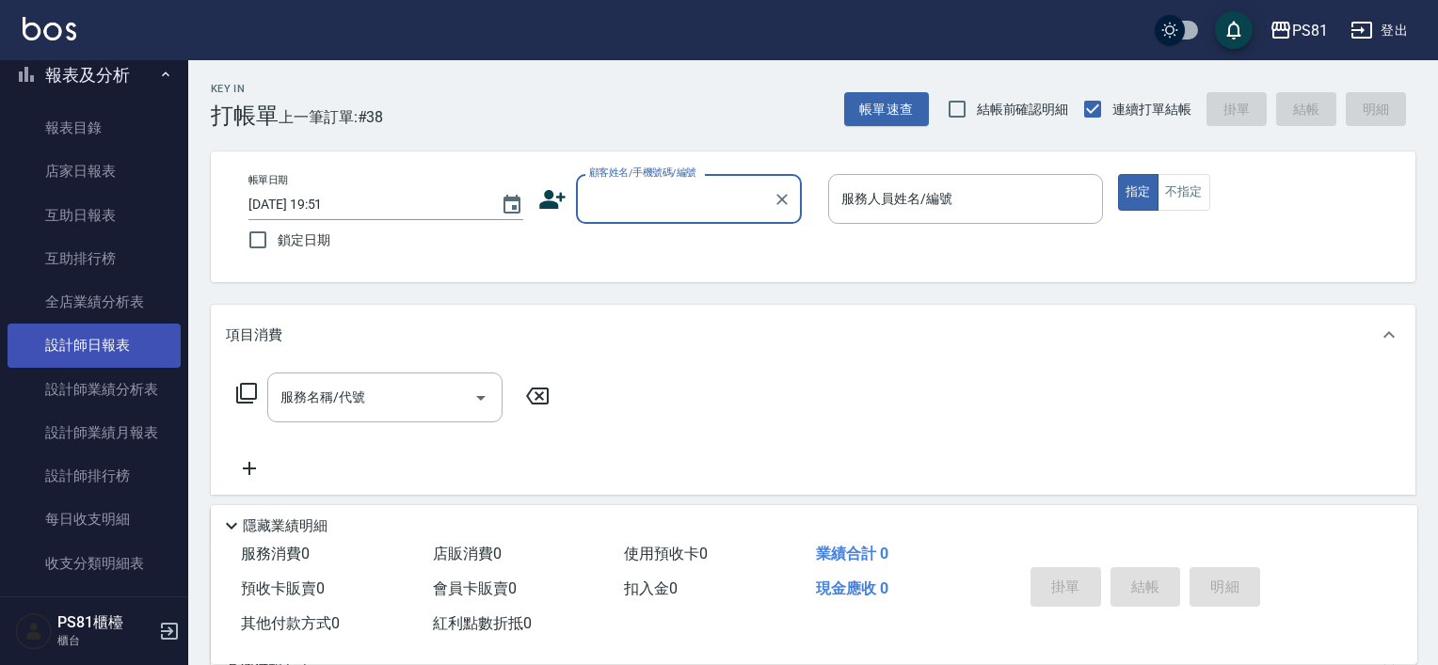
click at [148, 350] on link "設計師日報表" at bounding box center [94, 345] width 173 height 43
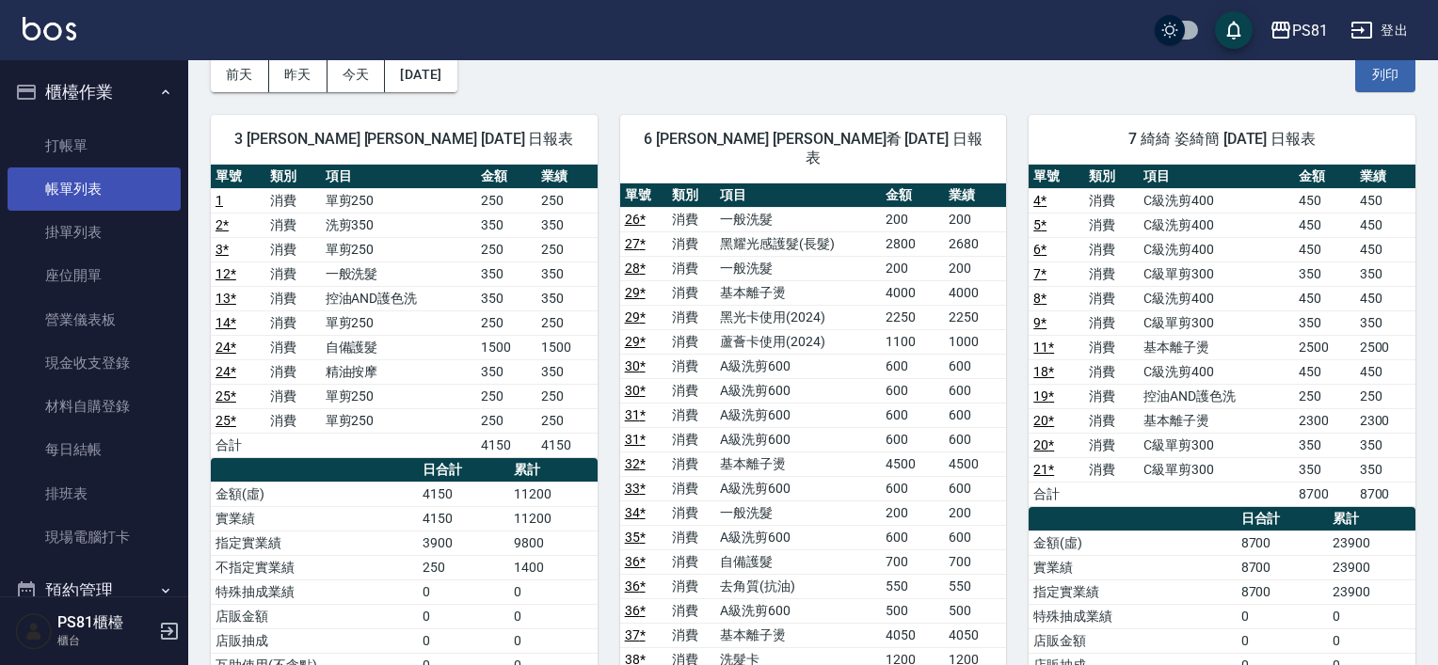
click at [113, 193] on link "帳單列表" at bounding box center [94, 189] width 173 height 43
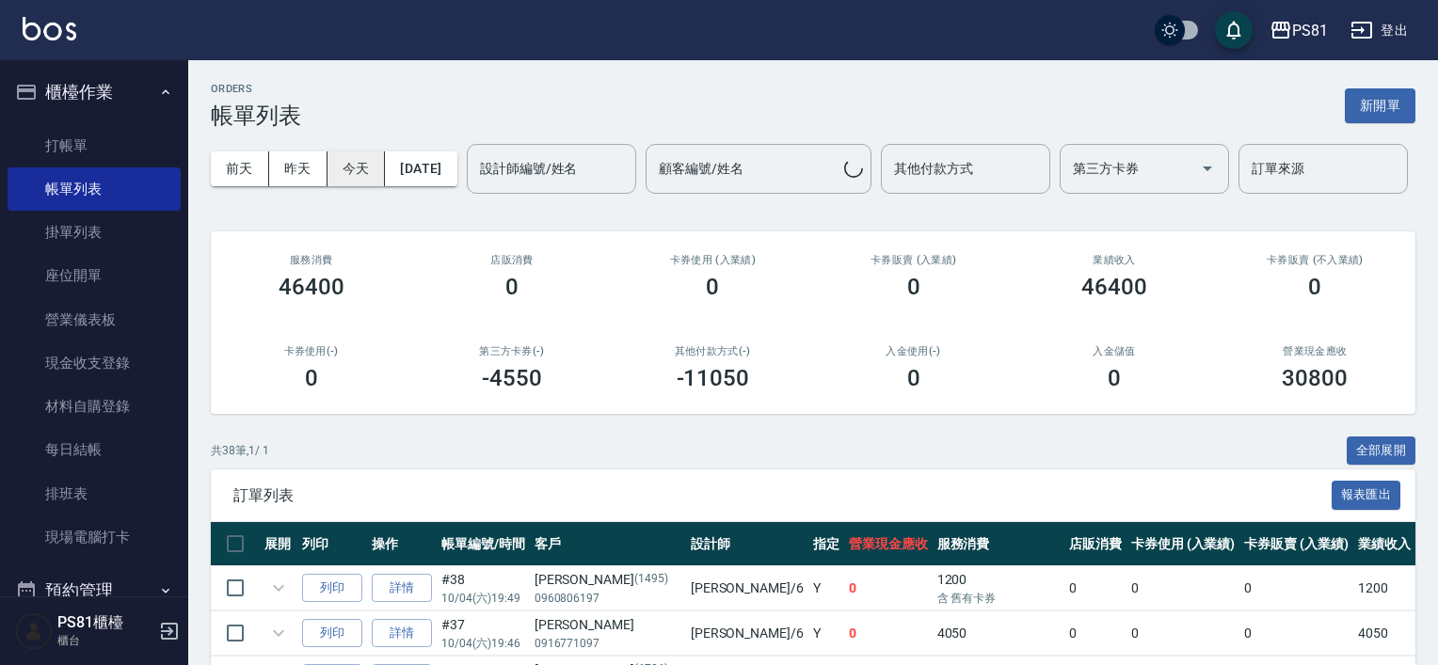
click at [328, 152] on button "今天" at bounding box center [357, 169] width 58 height 35
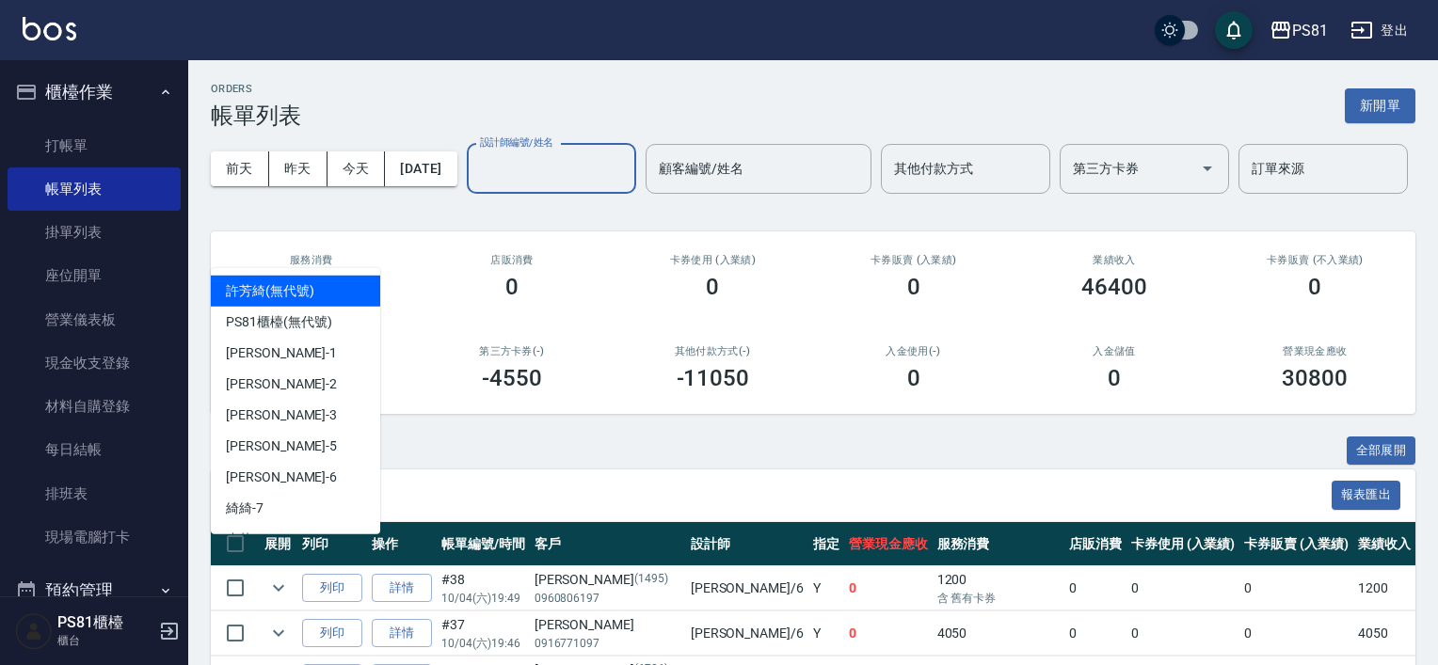
click at [475, 185] on input "設計師編號/姓名" at bounding box center [551, 168] width 152 height 33
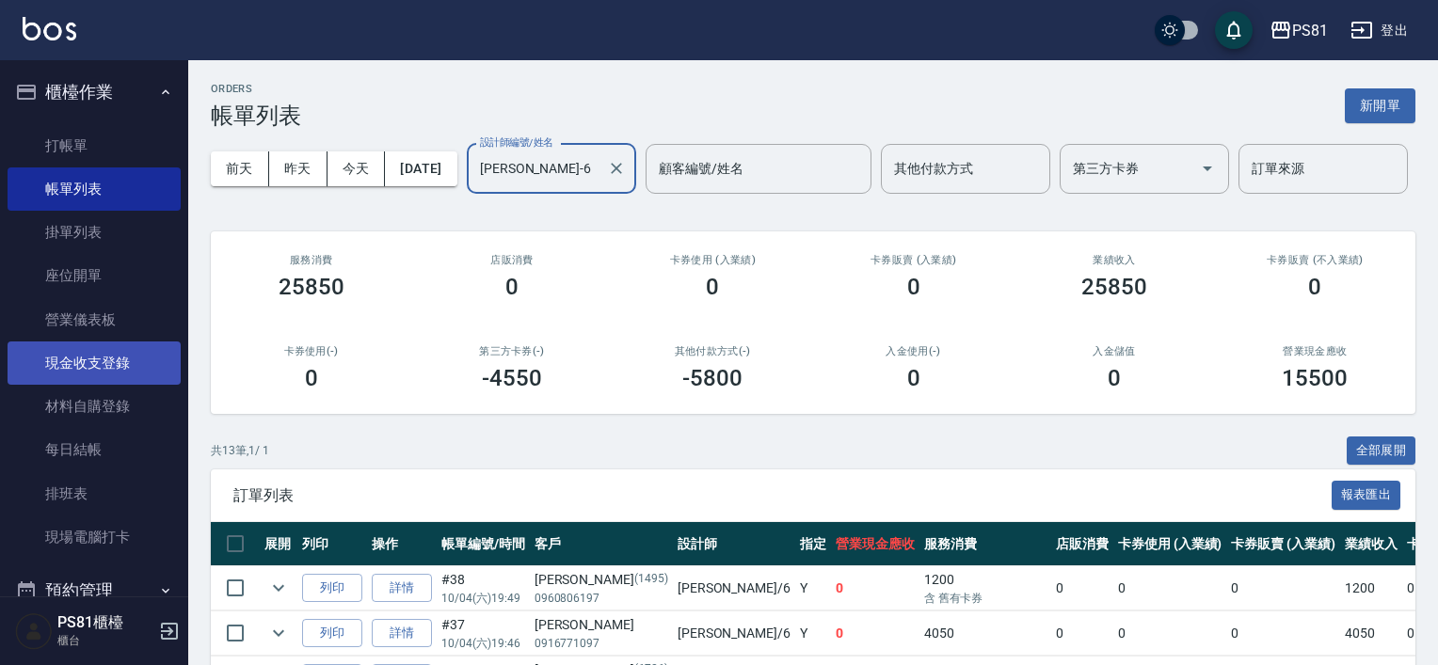
type input "[PERSON_NAME]-6"
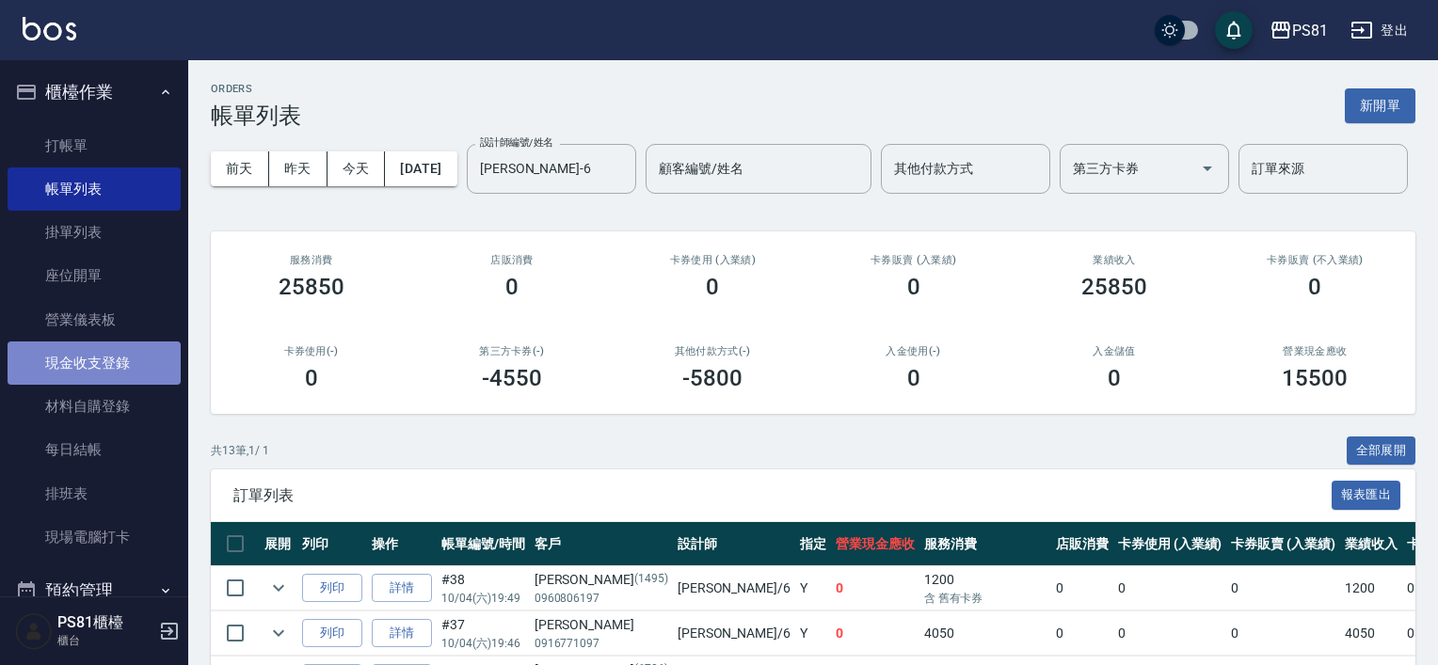
click at [104, 360] on link "現金收支登錄" at bounding box center [94, 363] width 173 height 43
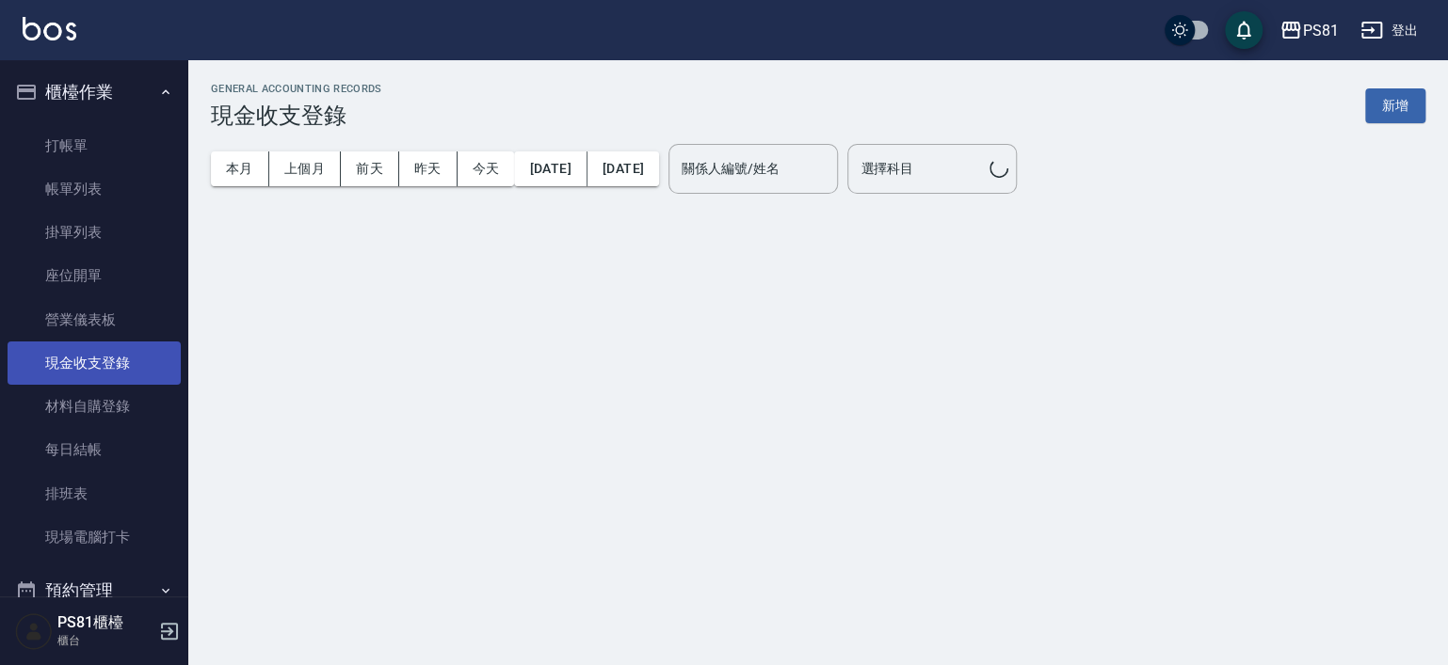
click at [104, 360] on link "現金收支登錄" at bounding box center [94, 363] width 173 height 43
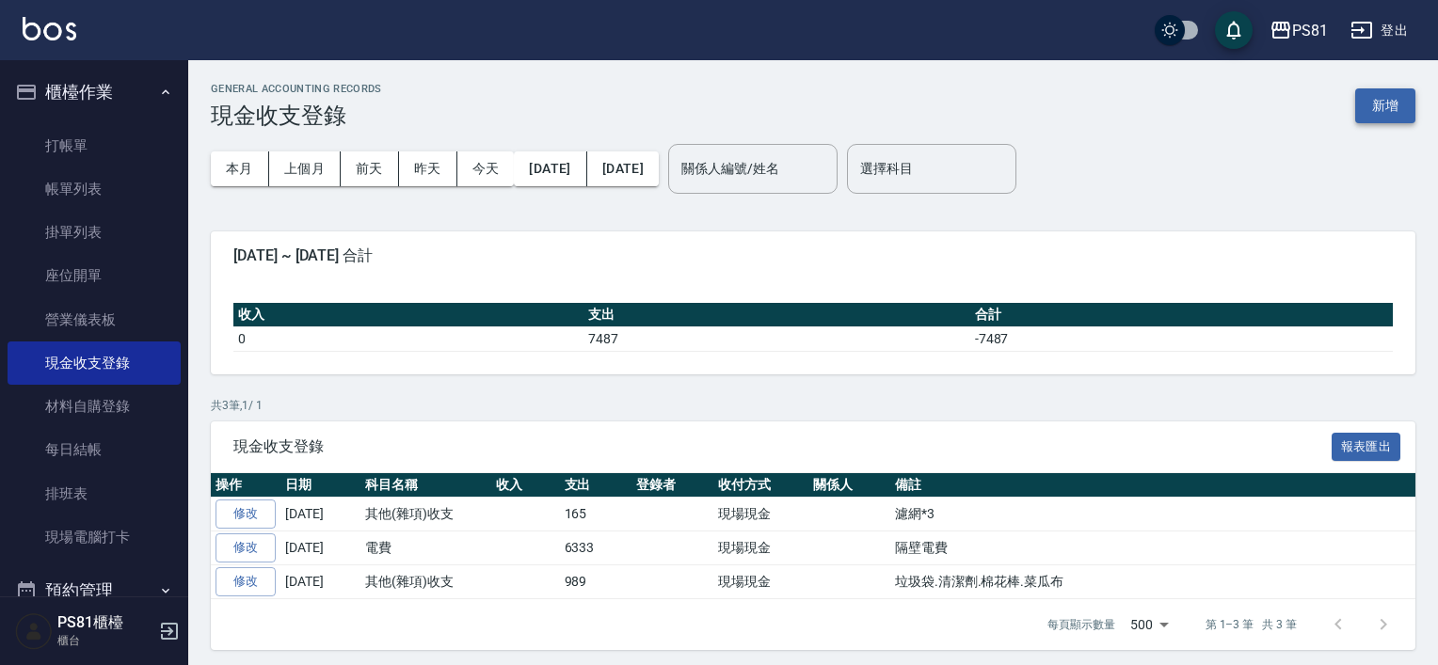
click at [1385, 102] on button "新增" at bounding box center [1385, 105] width 60 height 35
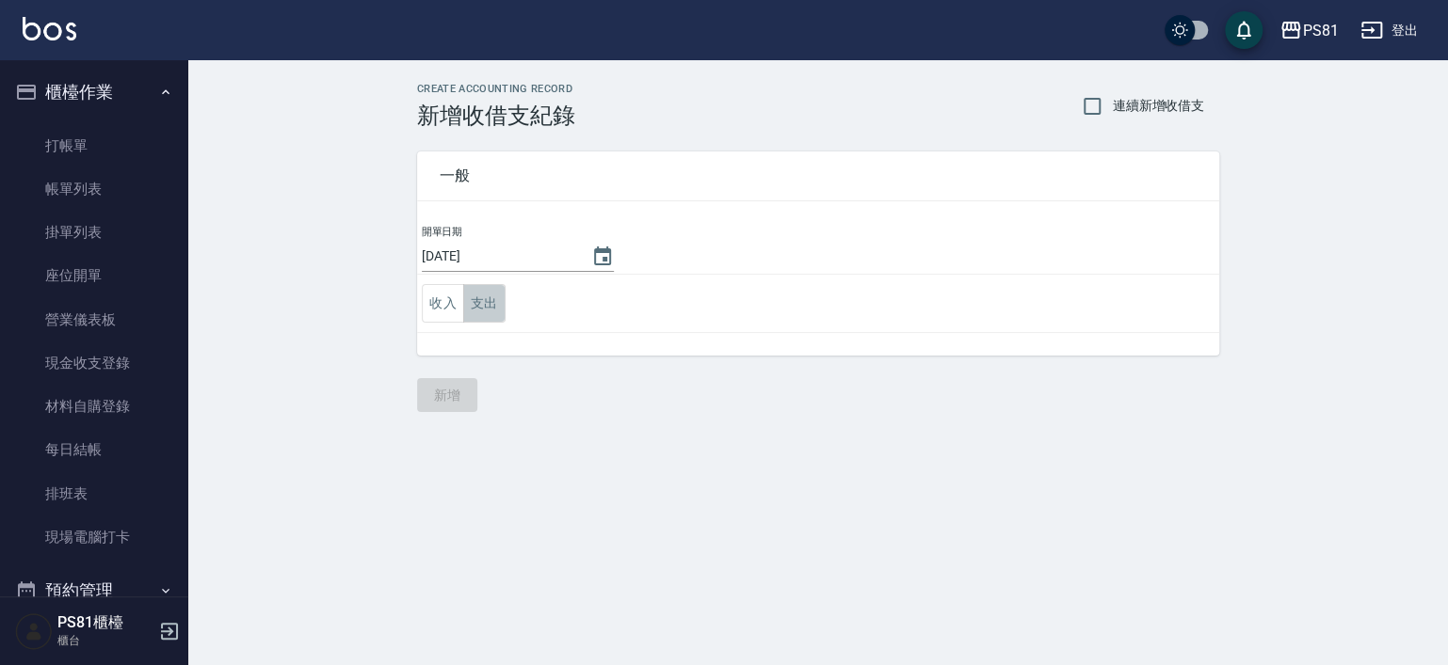
click at [489, 295] on button "支出" at bounding box center [484, 303] width 42 height 39
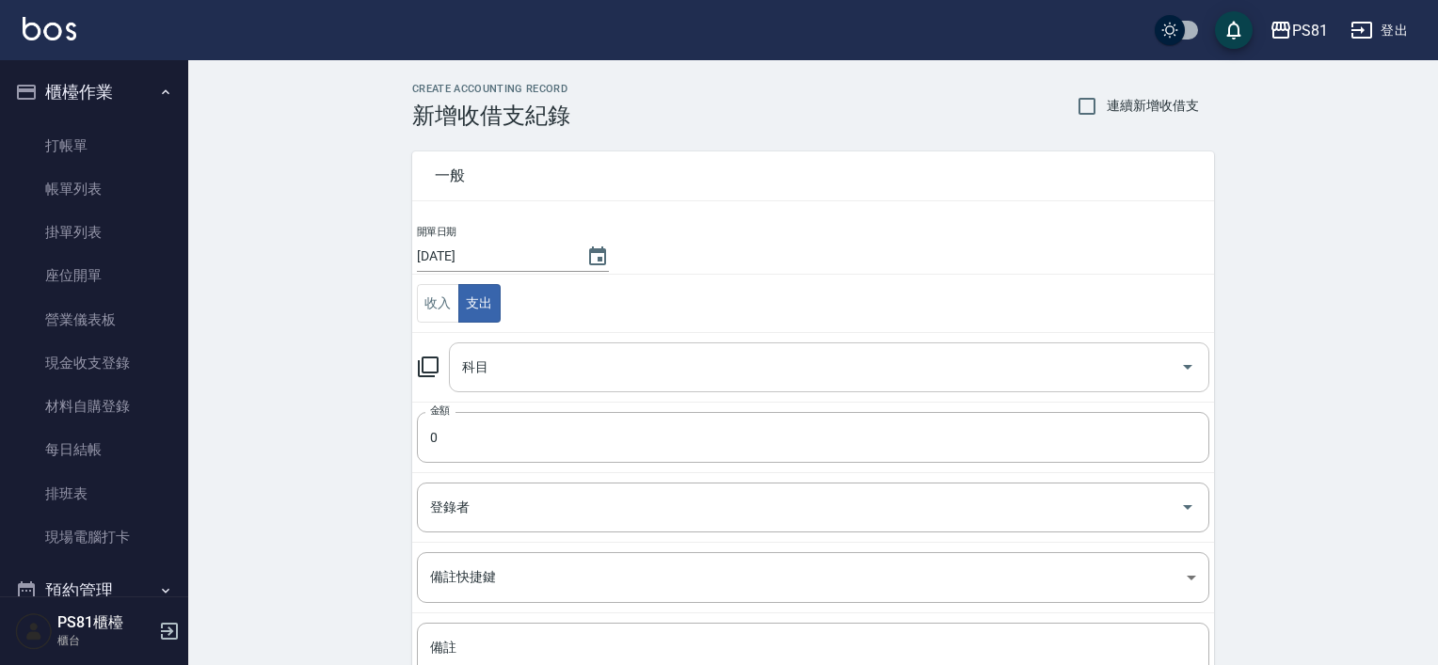
click at [508, 376] on input "科目" at bounding box center [814, 367] width 715 height 33
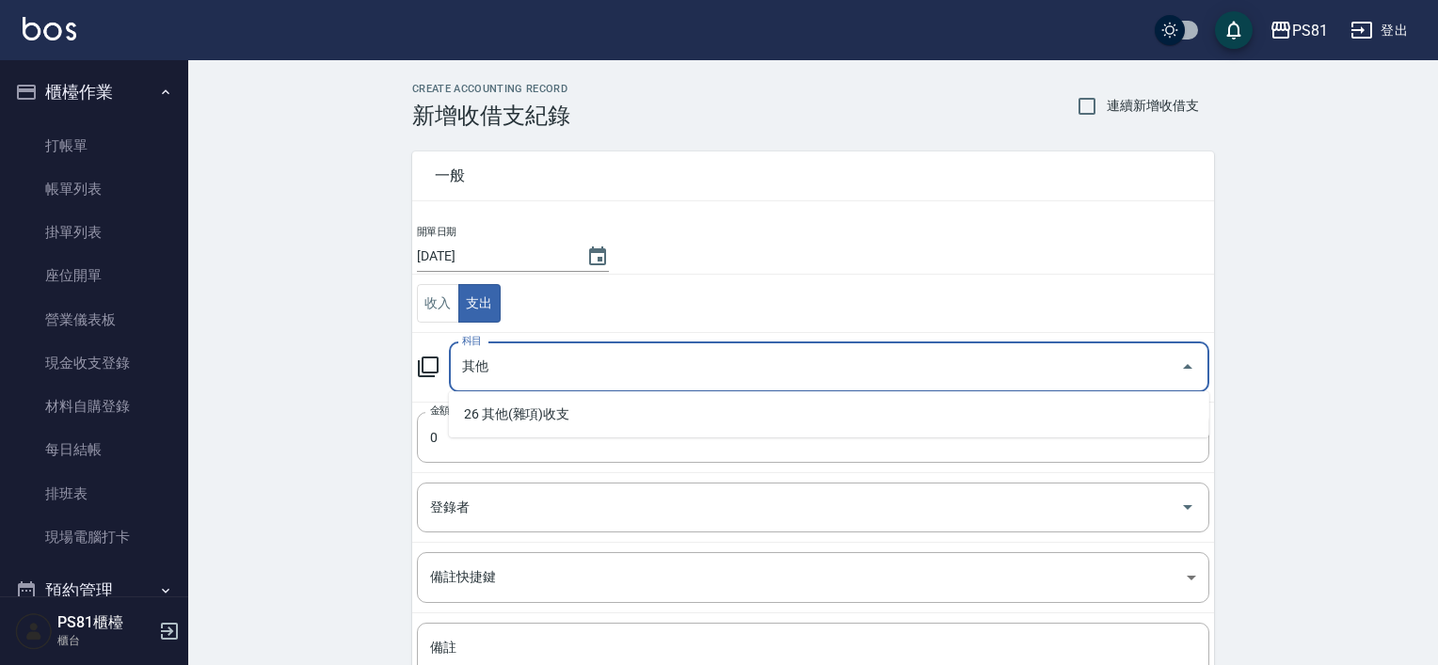
click at [520, 413] on li "26 其他(雜項)收支" at bounding box center [829, 414] width 760 height 31
type input "26 其他(雜項)收支"
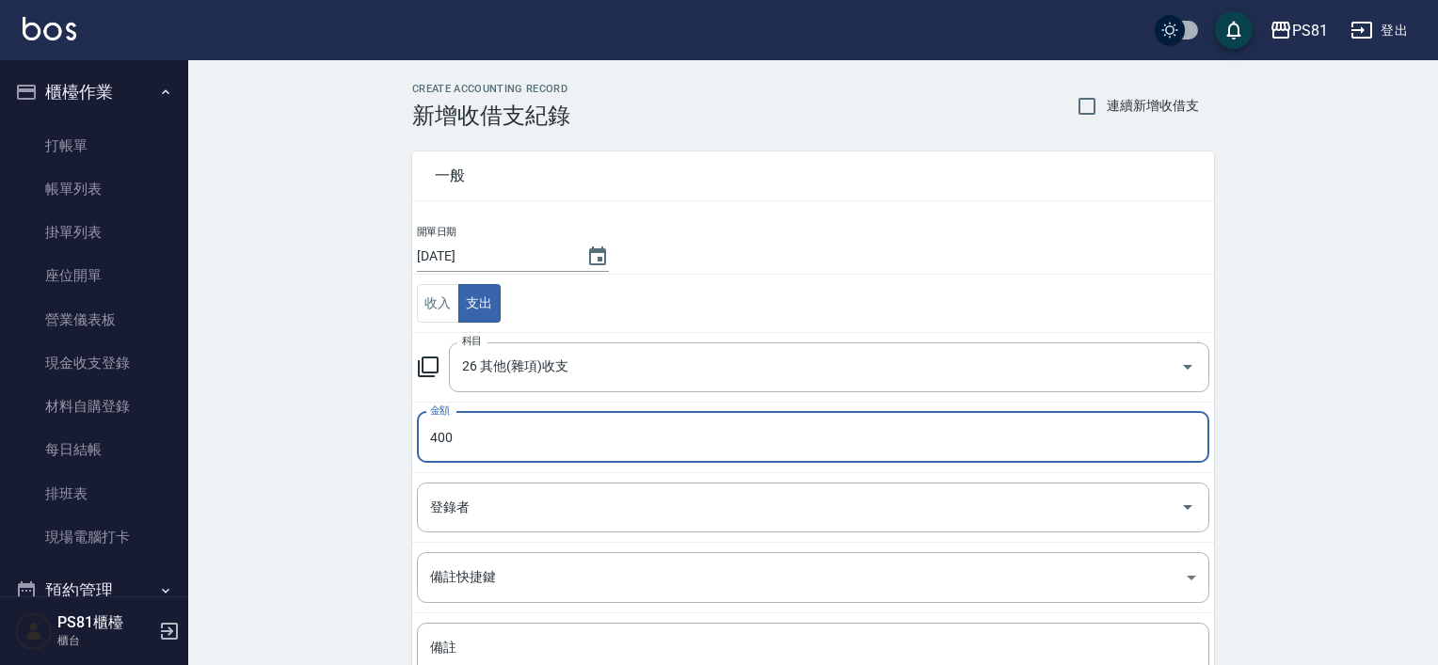
type input "400"
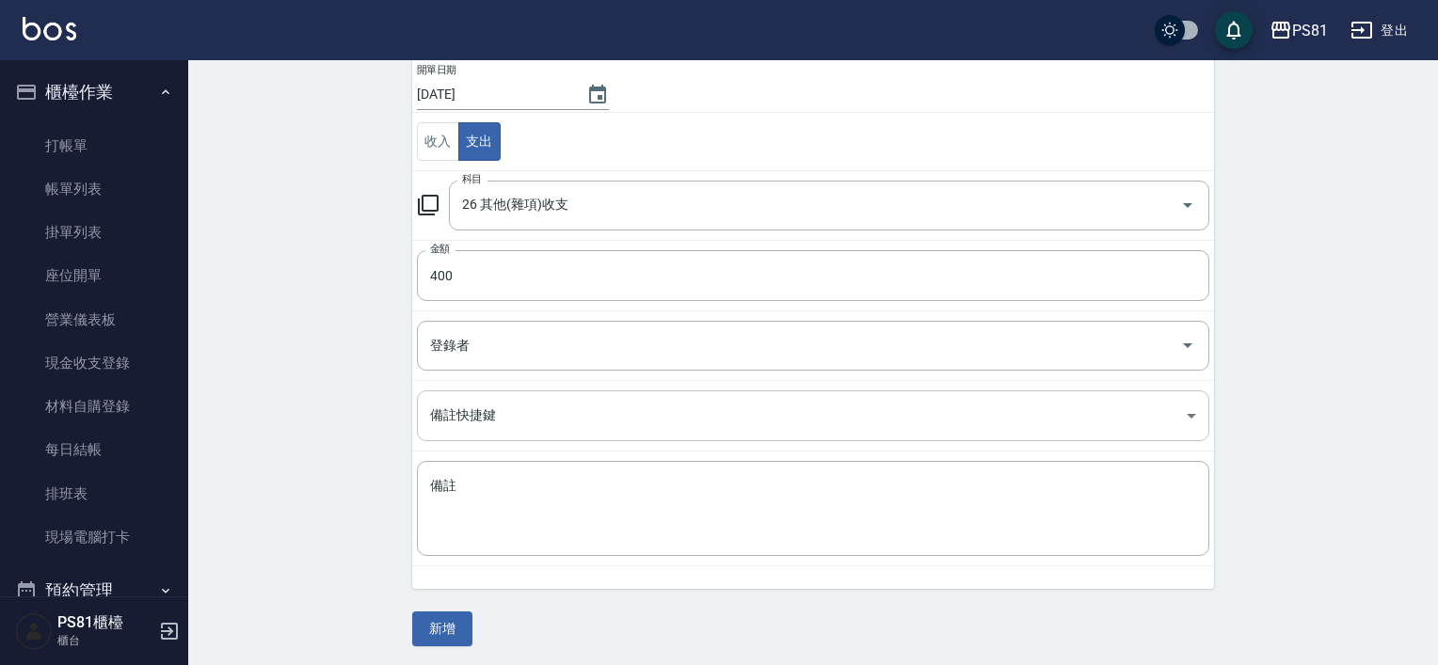
scroll to position [163, 0]
click at [520, 491] on textarea "備註" at bounding box center [813, 508] width 766 height 64
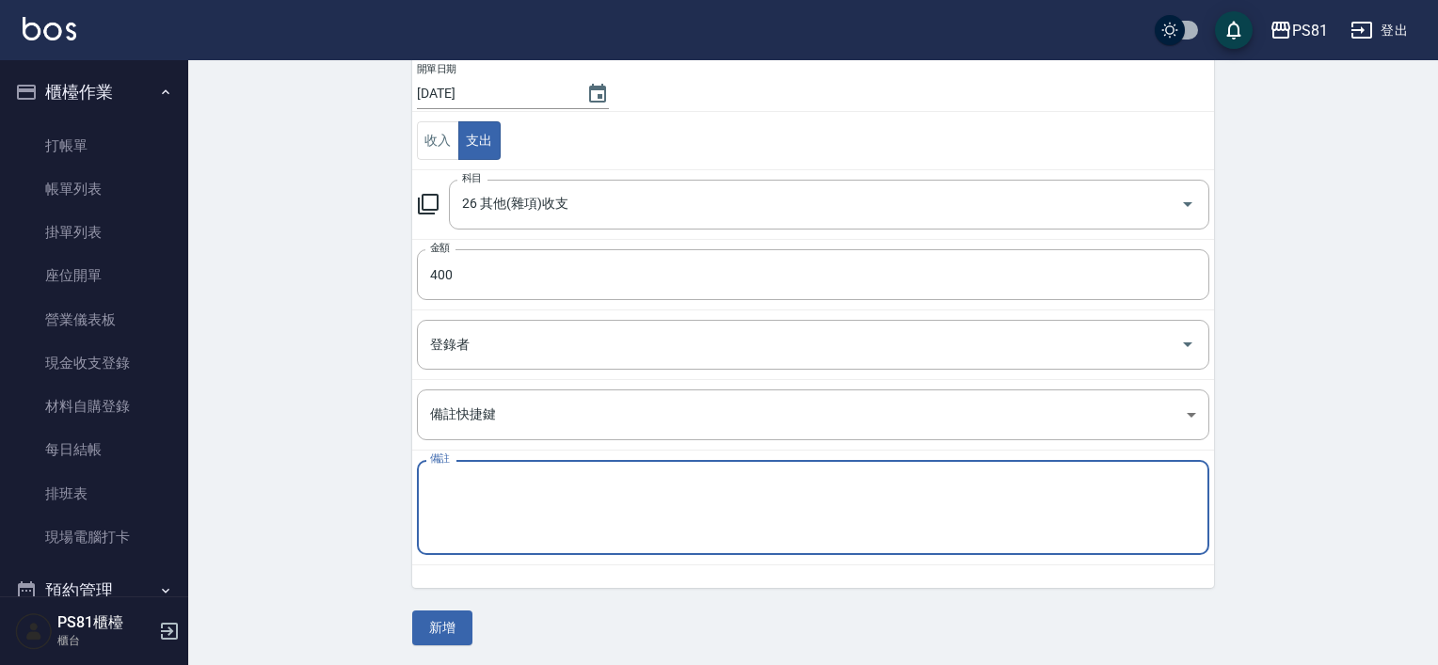
type textarea "F"
type textarea "J"
type textarea "ㄎ"
type textarea "工具"
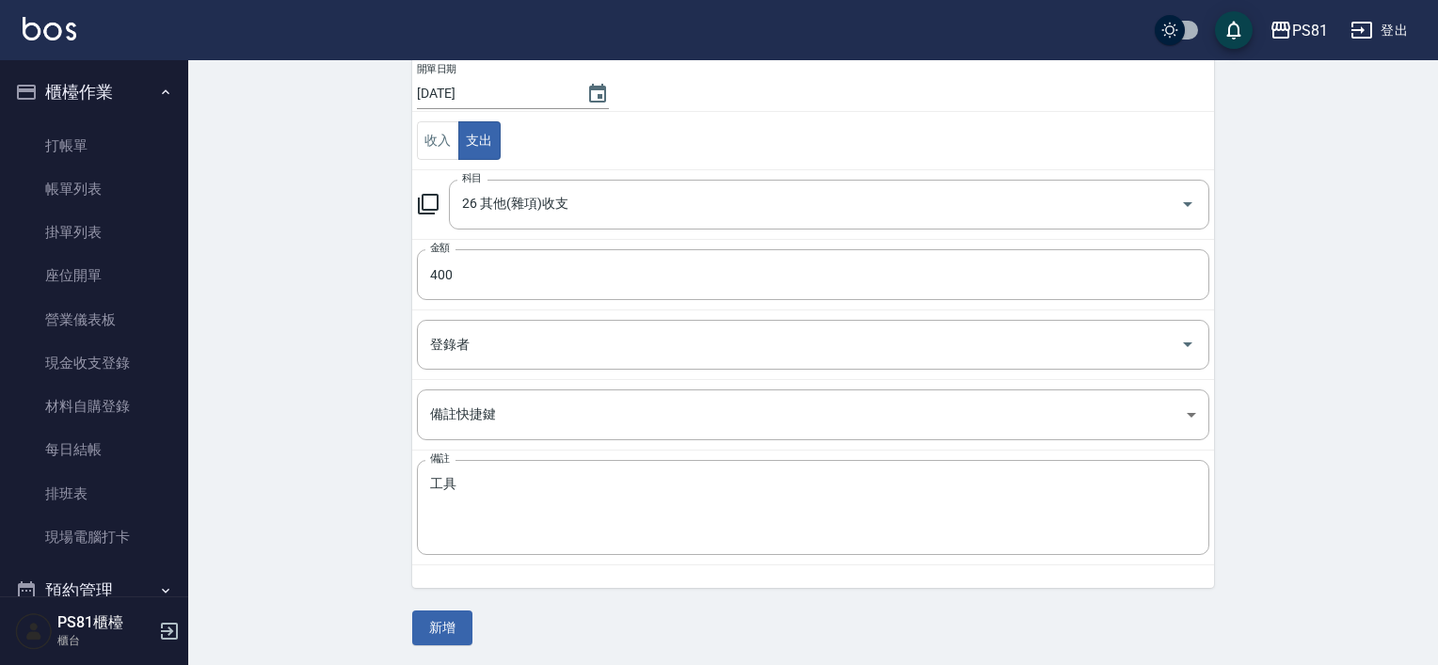
click at [354, 477] on div "CREATE ACCOUNTING RECORD 新增收借支紀錄 連續新增收借支 一般 開單日期 [DATE] 收入 支出 科目 26 其他(雜項)收支 科目…" at bounding box center [813, 282] width 1250 height 771
click at [437, 485] on textarea "工具" at bounding box center [813, 508] width 766 height 64
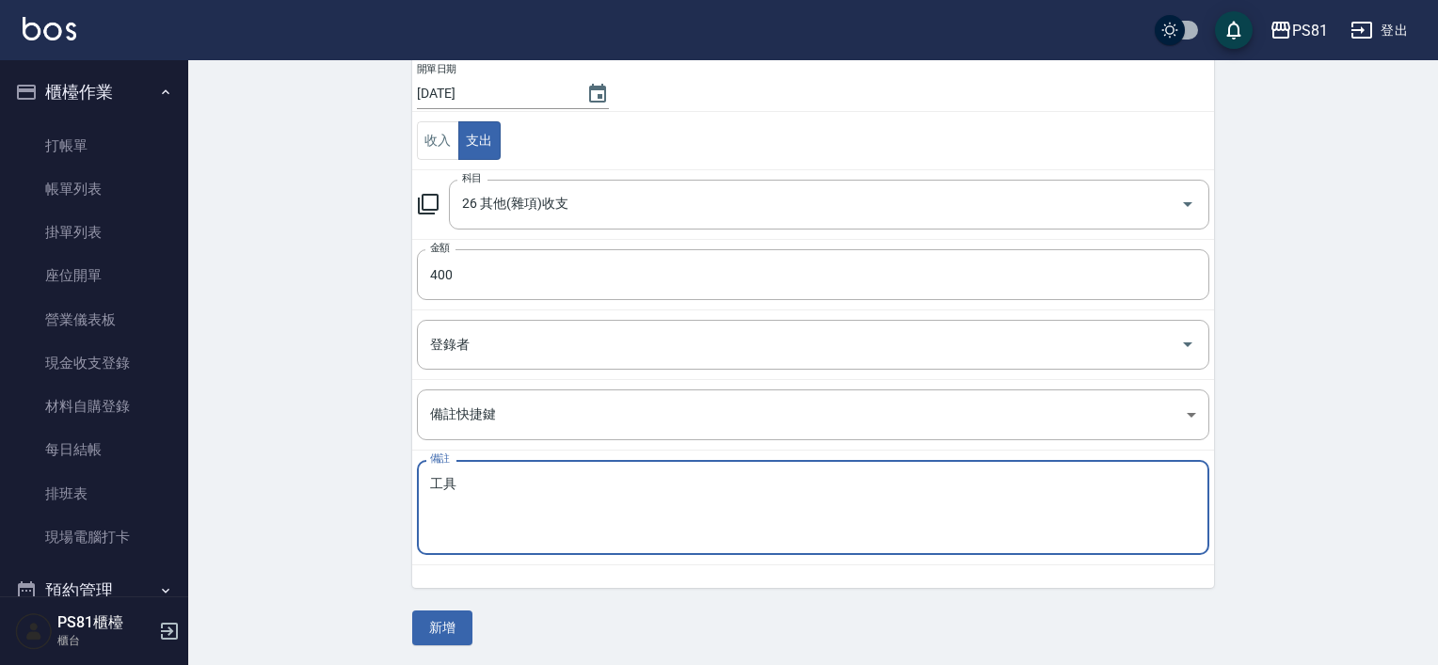
click at [431, 482] on textarea "工具" at bounding box center [813, 508] width 766 height 64
click at [452, 484] on textarea "工具" at bounding box center [813, 508] width 766 height 64
click at [472, 488] on textarea "工具" at bounding box center [813, 508] width 766 height 64
click at [473, 488] on textarea "工具" at bounding box center [813, 508] width 766 height 64
click at [474, 488] on textarea "工具" at bounding box center [813, 508] width 766 height 64
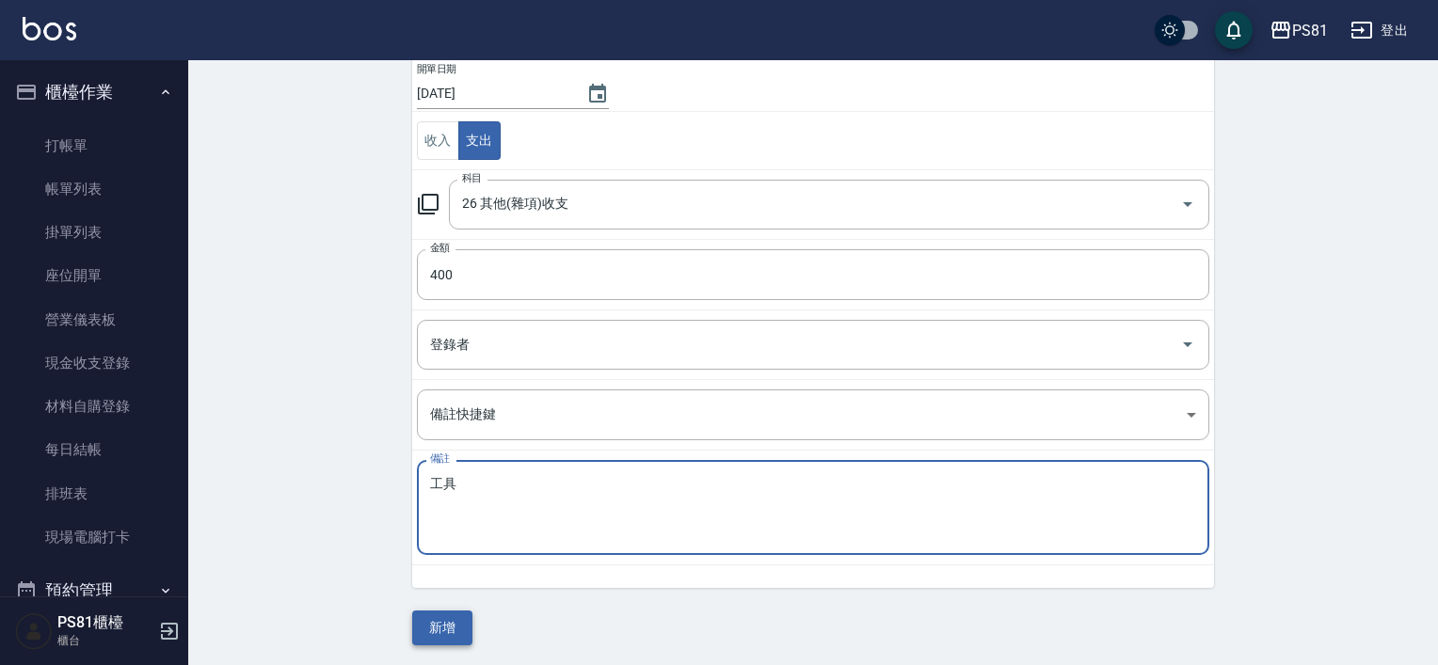
click at [432, 621] on button "新增" at bounding box center [442, 628] width 60 height 35
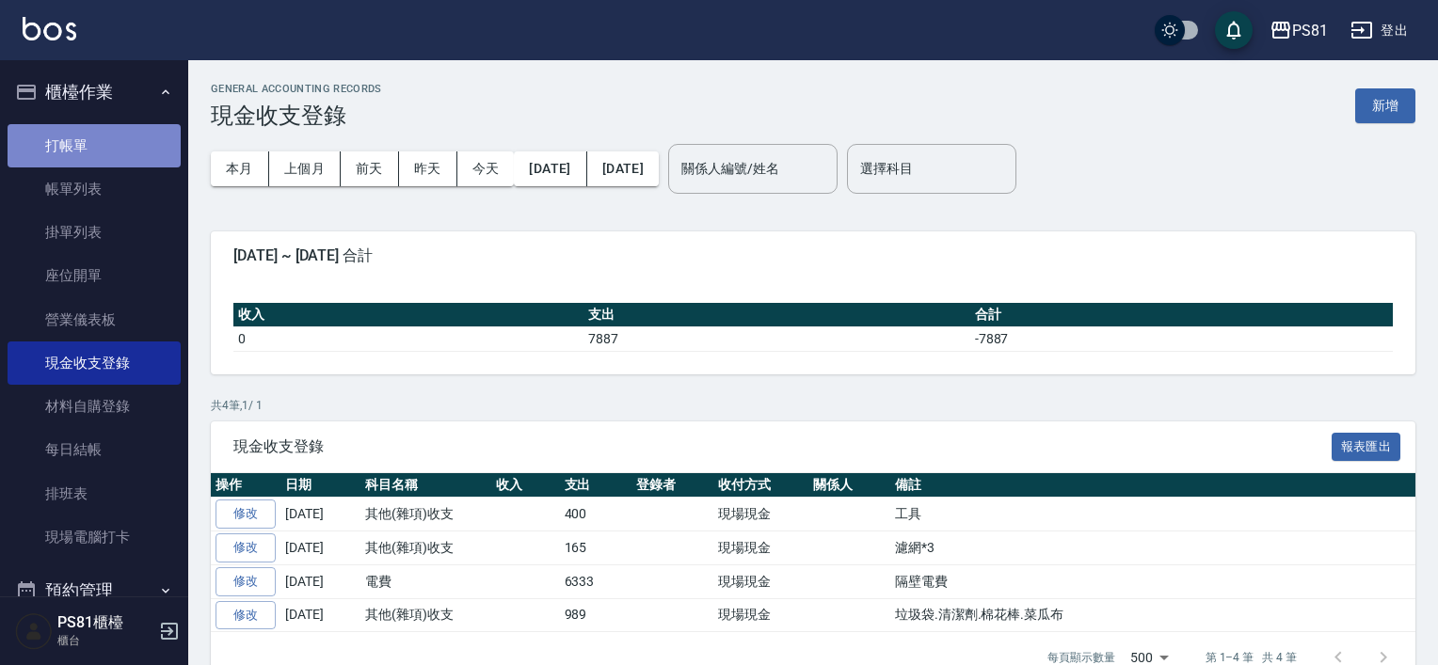
click at [125, 141] on link "打帳單" at bounding box center [94, 145] width 173 height 43
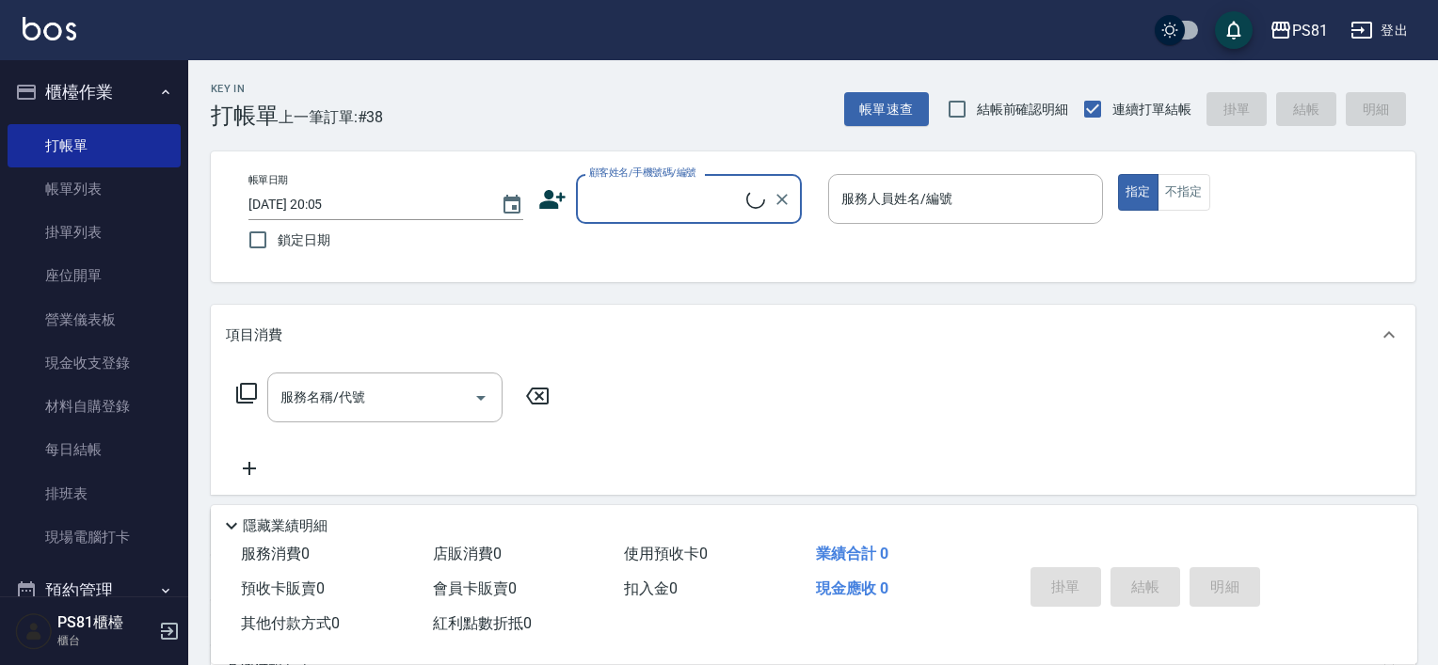
click at [697, 202] on input "顧客姓名/手機號碼/編號" at bounding box center [665, 199] width 162 height 33
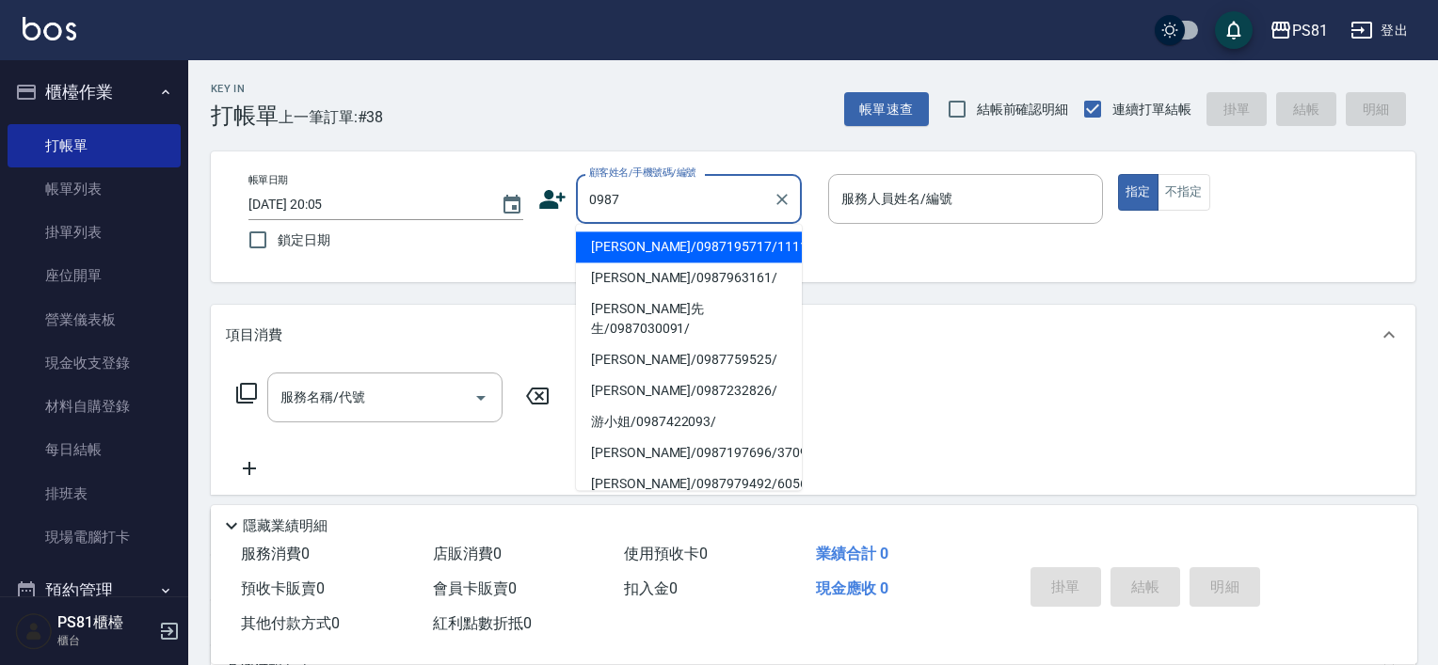
click at [681, 251] on li "[PERSON_NAME]/0987195717/111111" at bounding box center [689, 247] width 226 height 31
type input "[PERSON_NAME]/0987195717/111111"
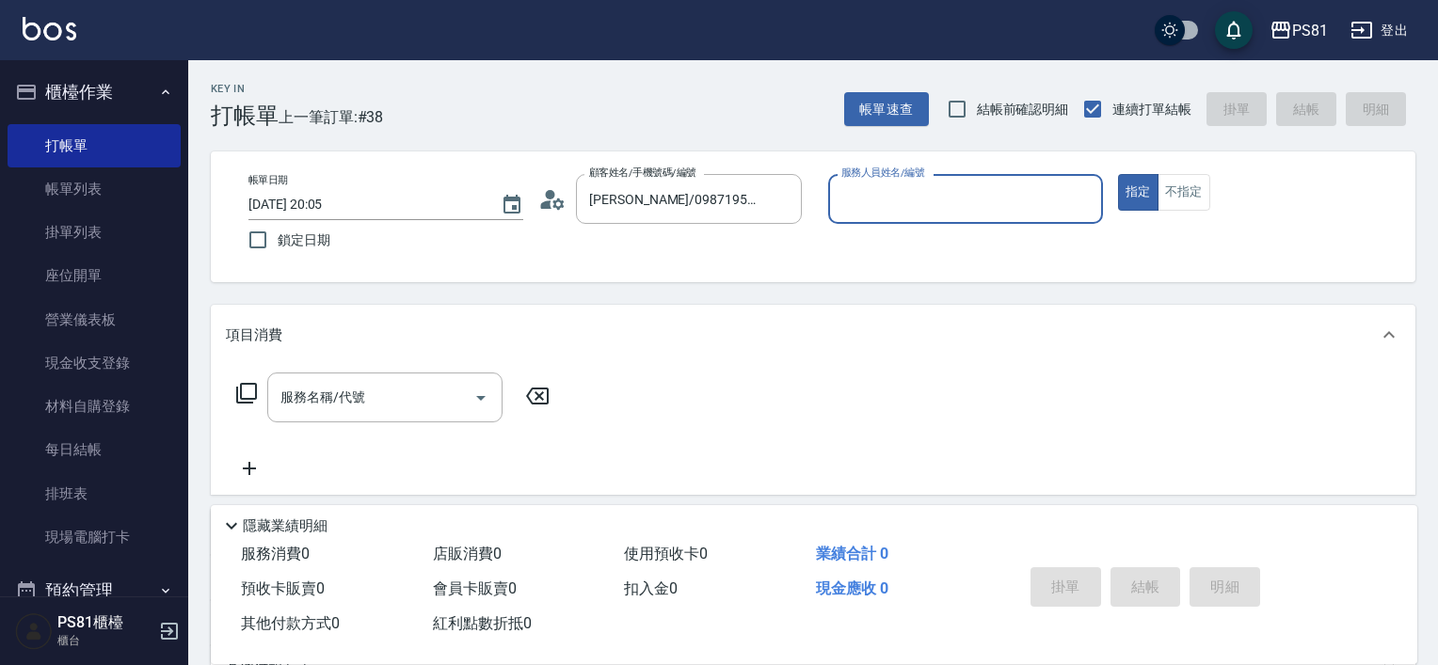
click at [894, 198] on input "服務人員姓名/編號" at bounding box center [966, 199] width 258 height 33
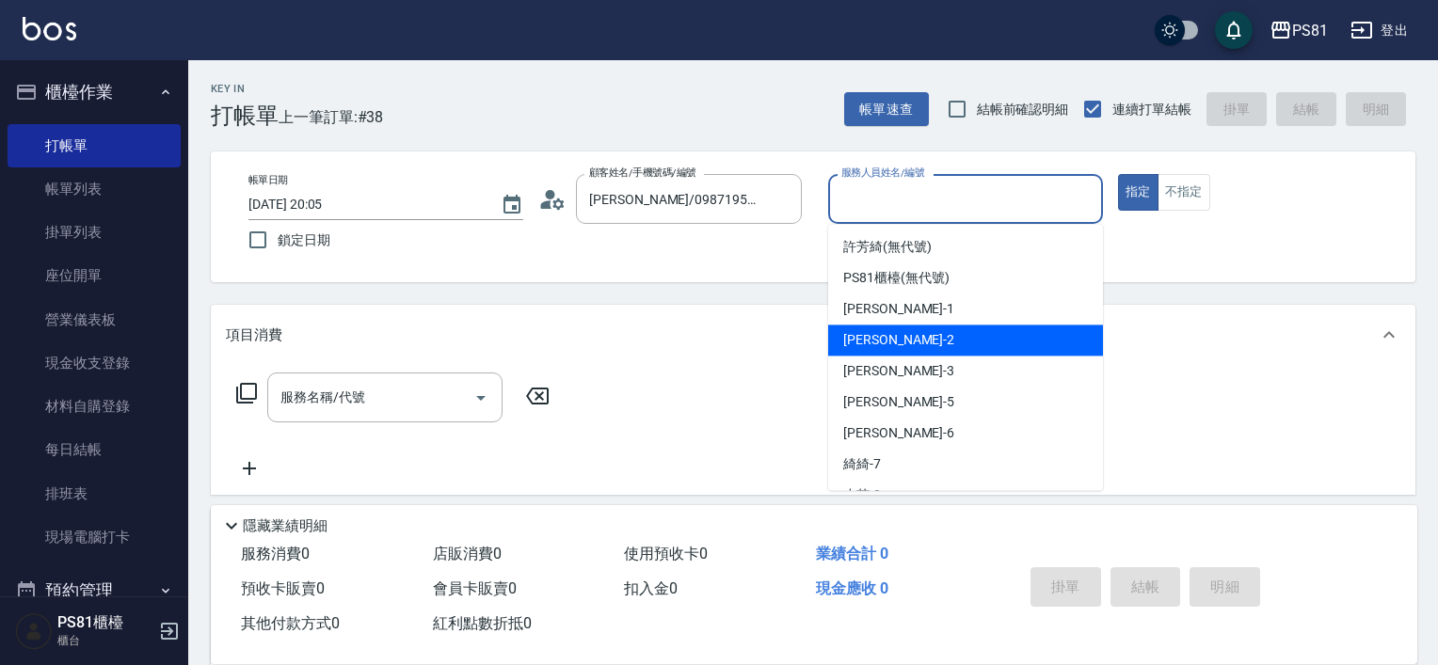
click at [888, 353] on div "[DEMOGRAPHIC_DATA] -2" at bounding box center [965, 340] width 275 height 31
drag, startPoint x: 843, startPoint y: 202, endPoint x: 862, endPoint y: 272, distance: 72.1
click at [769, 210] on div "帳單日期 [DATE] 20:05 鎖定日期 顧客姓名/手機號碼/編號 [PERSON_NAME]/0987195717/111111 顧客姓名/手機號碼/編…" at bounding box center [813, 217] width 1160 height 86
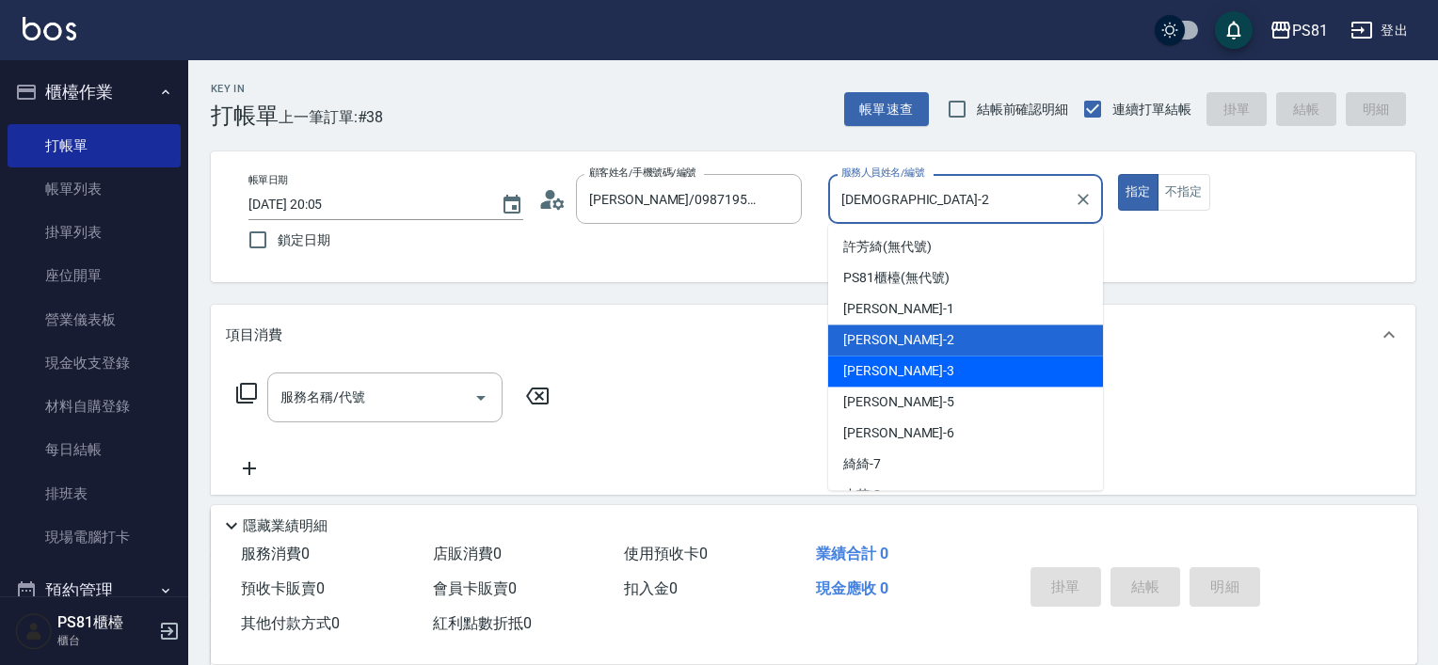
click at [872, 370] on span "[PERSON_NAME] -3" at bounding box center [898, 371] width 111 height 20
type input "[PERSON_NAME]-3"
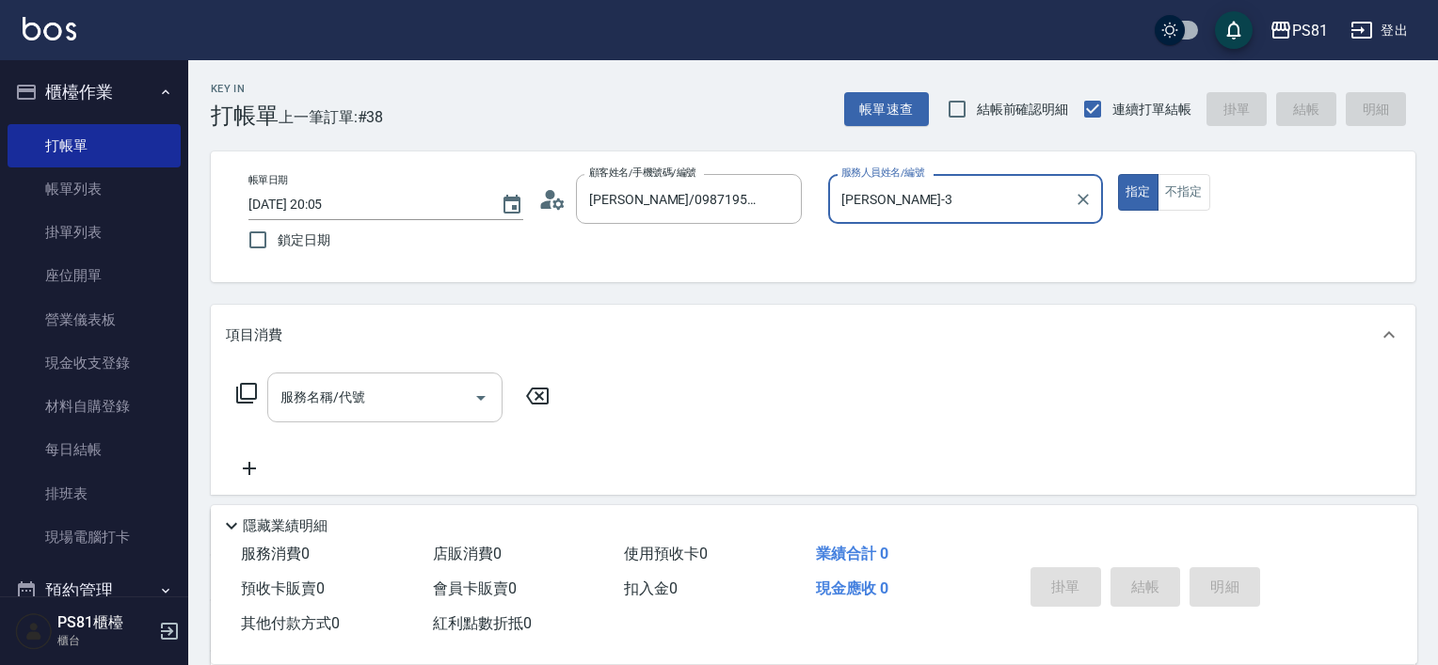
click at [324, 390] on input "服務名稱/代號" at bounding box center [371, 397] width 190 height 33
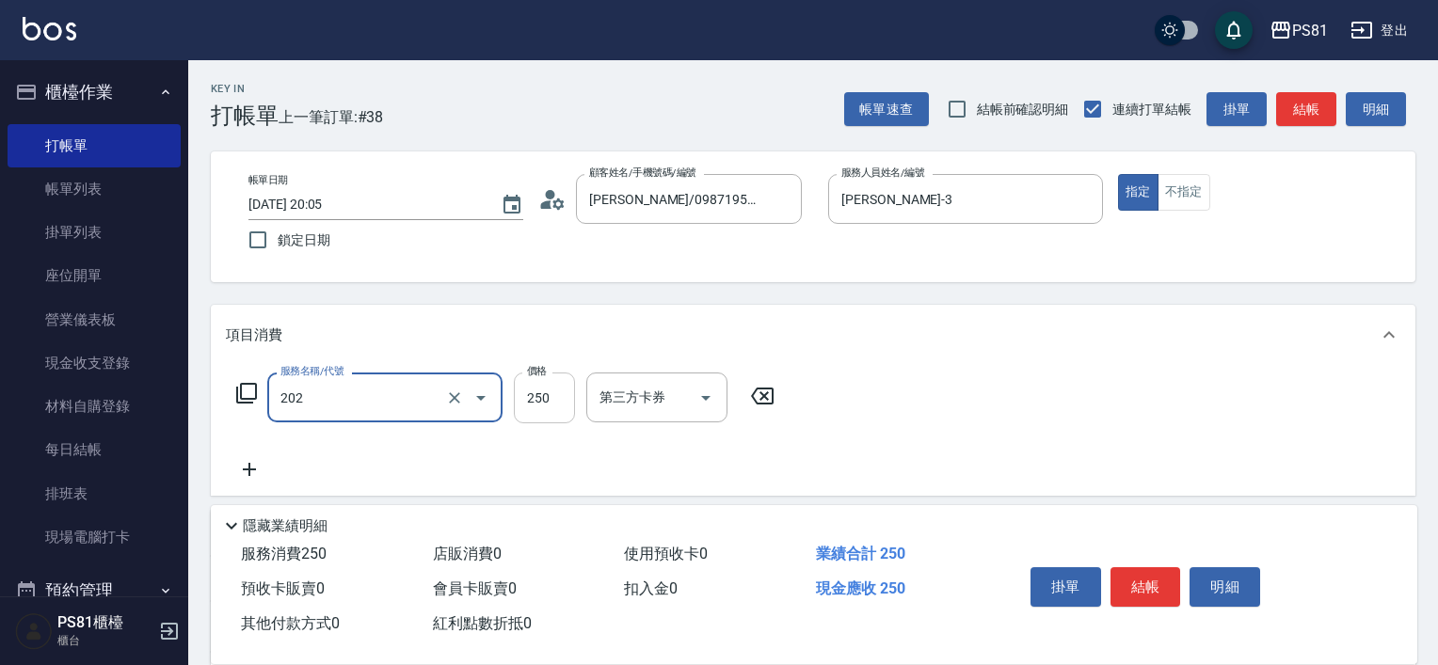
drag, startPoint x: 585, startPoint y: 390, endPoint x: 556, endPoint y: 398, distance: 30.4
click at [580, 390] on div "服務名稱/代號 202 服務名稱/代號 價格 250 價格 第三方卡券 第三方卡券" at bounding box center [506, 398] width 560 height 51
type input "單剪250(202)"
click at [550, 400] on input "250" at bounding box center [544, 398] width 61 height 51
type input "350"
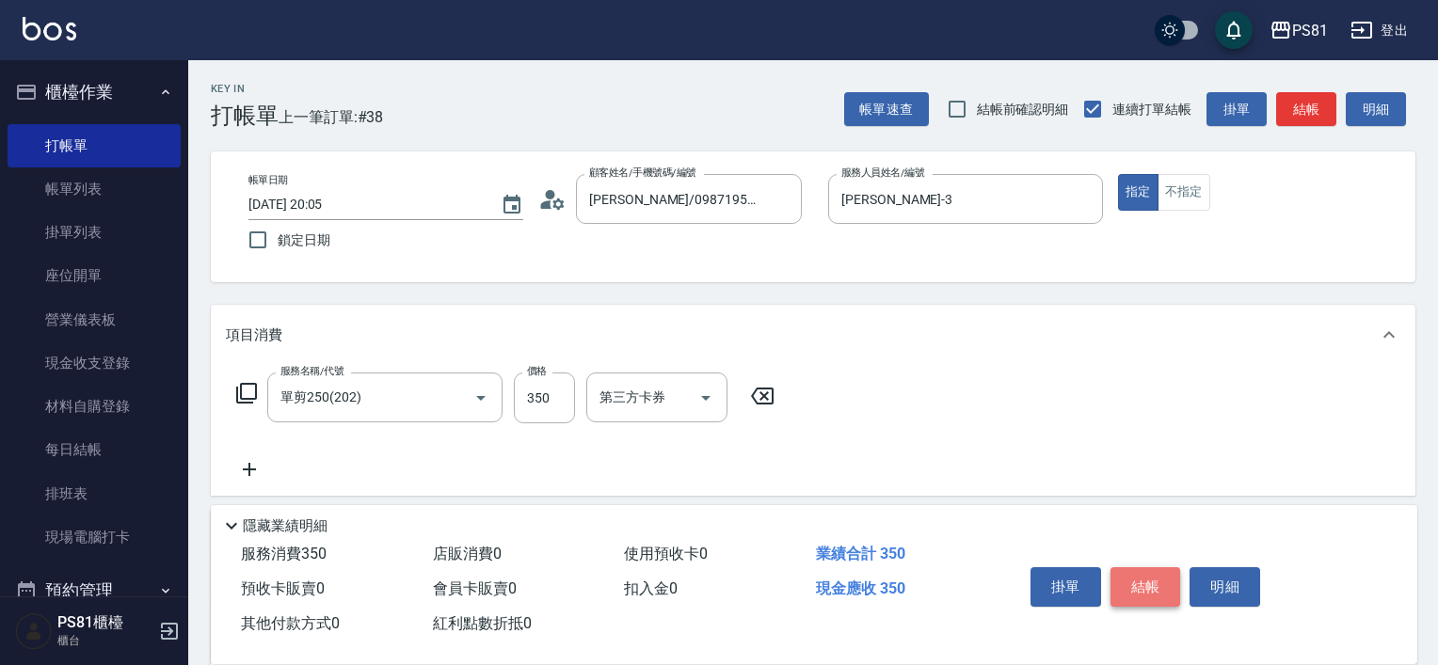
click at [1141, 581] on button "結帳" at bounding box center [1146, 588] width 71 height 40
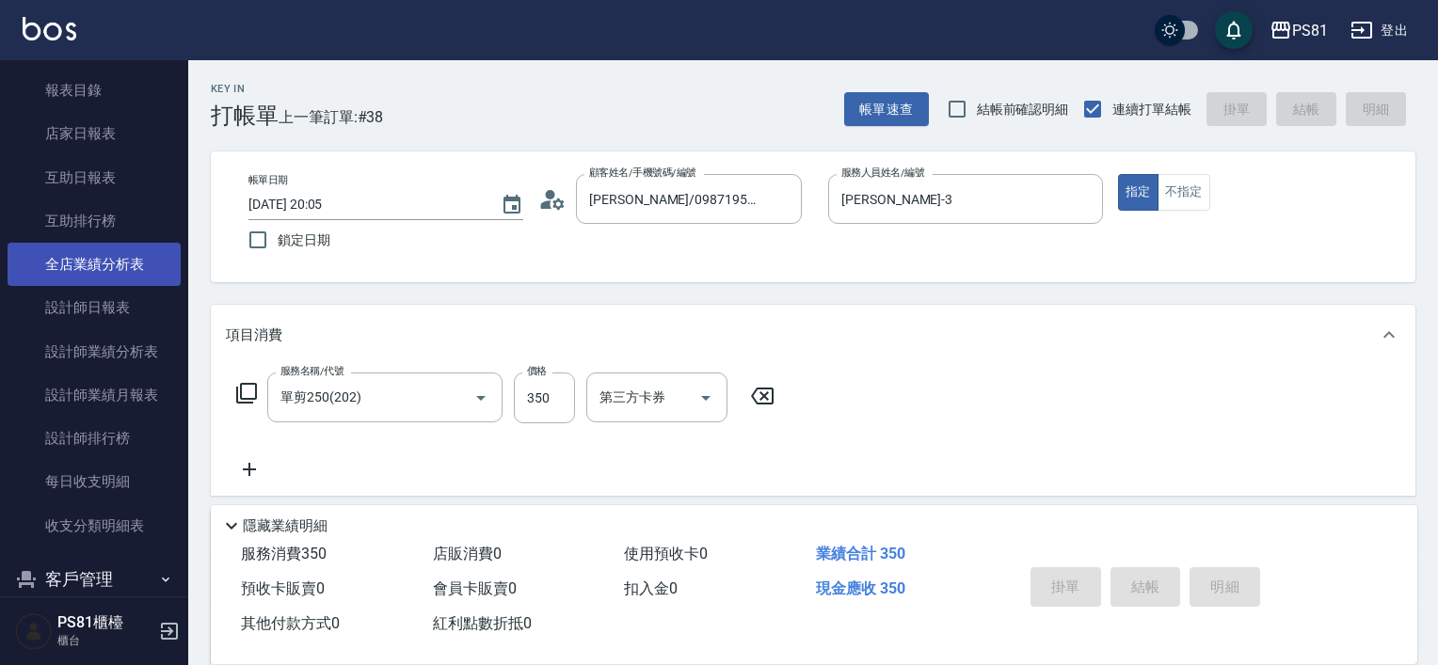
scroll to position [659, 0]
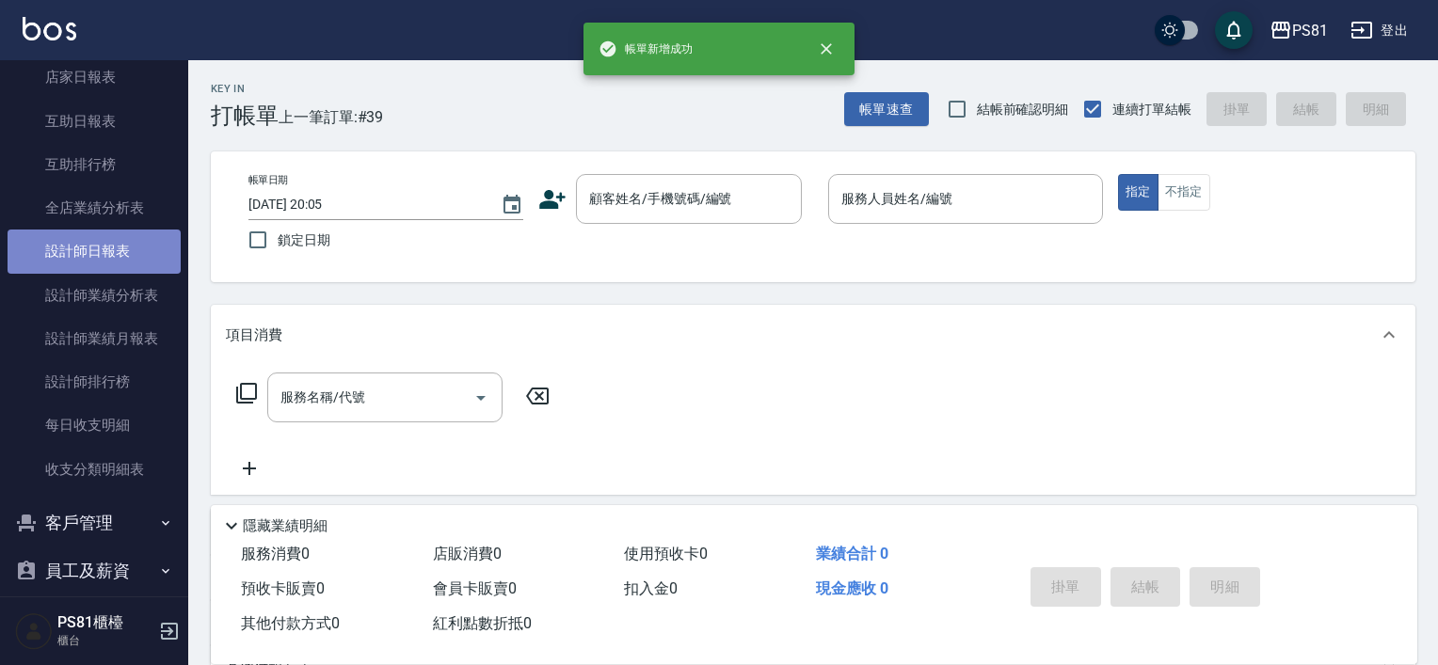
click at [111, 248] on link "設計師日報表" at bounding box center [94, 251] width 173 height 43
